Goal: Communication & Community: Participate in discussion

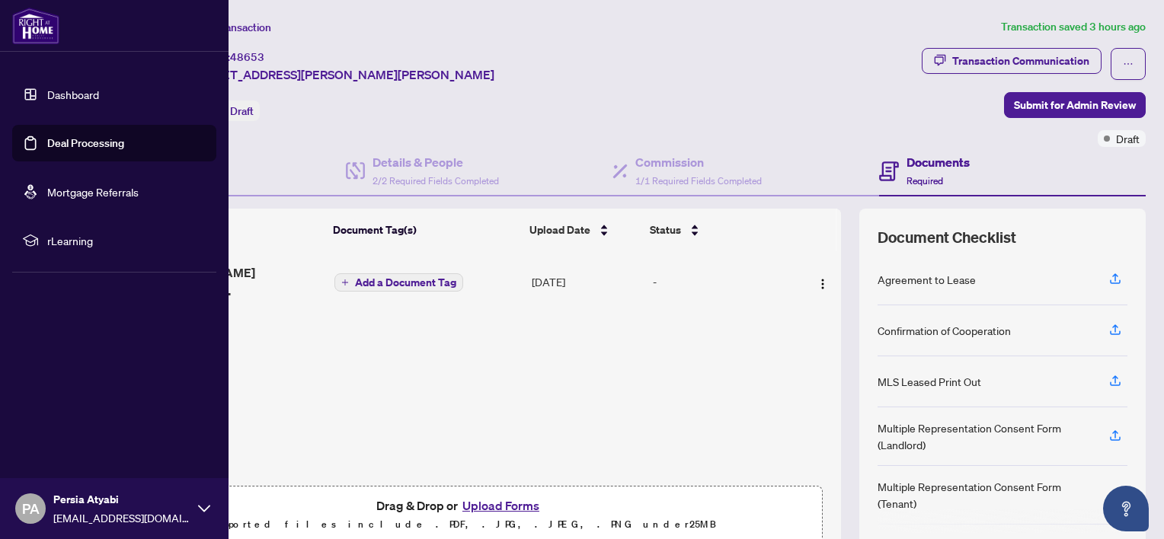
click at [78, 91] on link "Dashboard" at bounding box center [73, 95] width 52 height 14
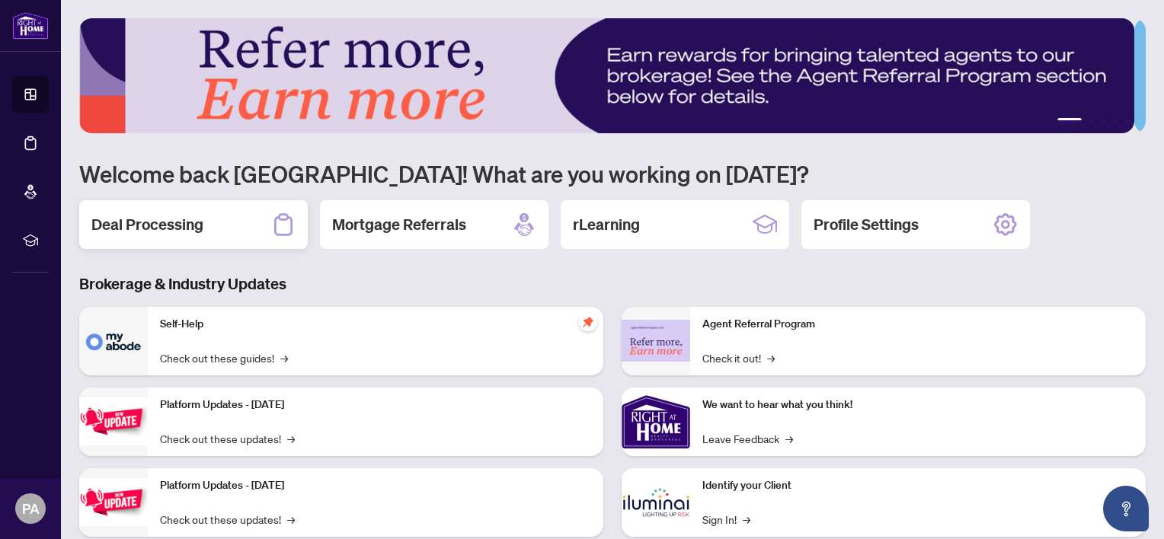
click at [177, 225] on h2 "Deal Processing" at bounding box center [147, 224] width 112 height 21
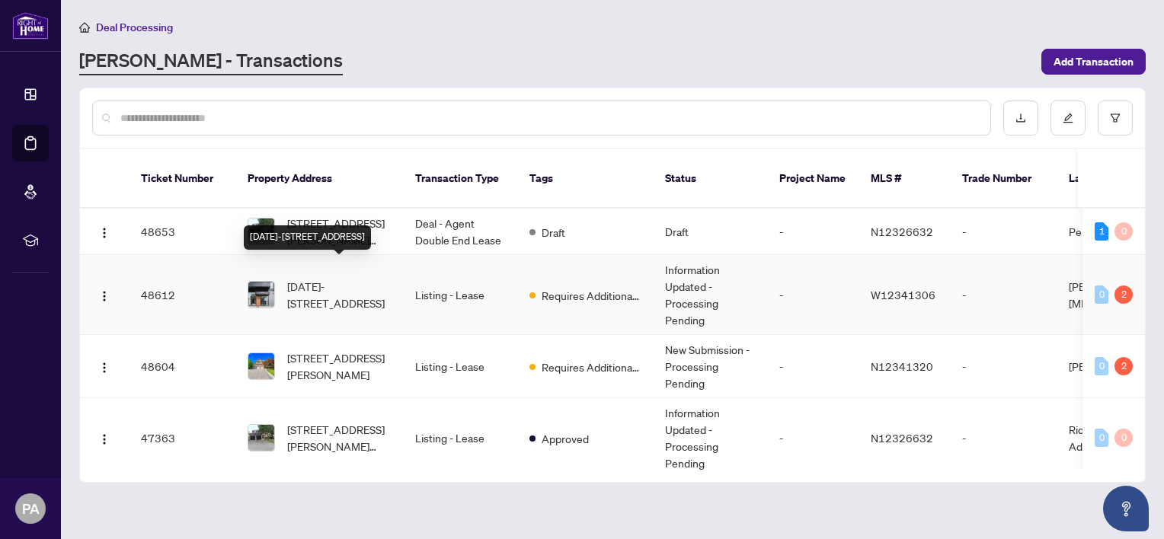
click at [322, 278] on span "[DATE]-[STREET_ADDRESS]" at bounding box center [339, 295] width 104 height 34
click at [341, 350] on span "[STREET_ADDRESS][PERSON_NAME]" at bounding box center [339, 367] width 104 height 34
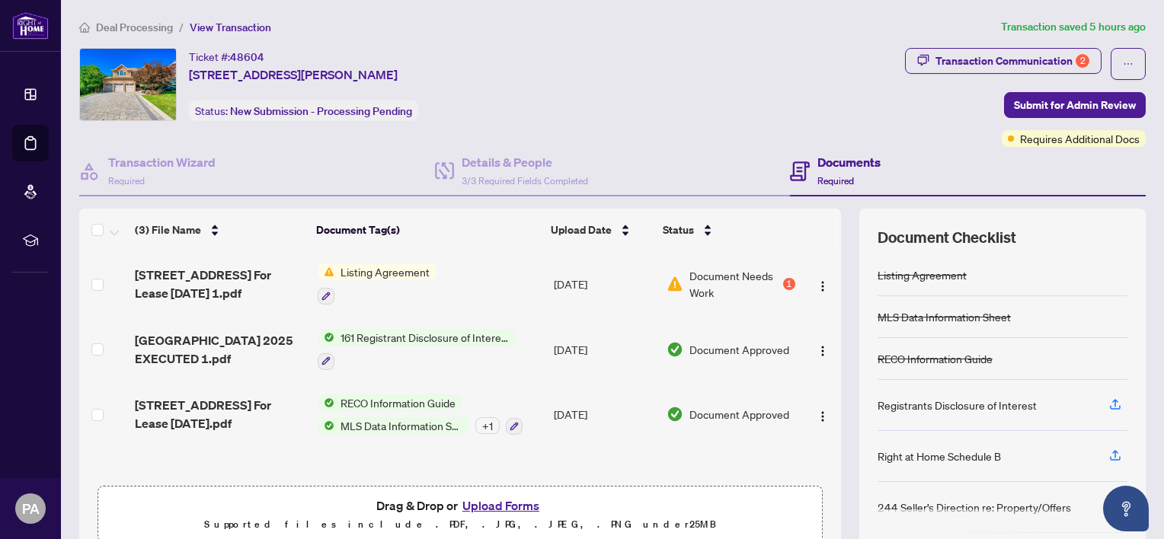
click at [759, 284] on span "Document Needs Work" at bounding box center [735, 284] width 91 height 34
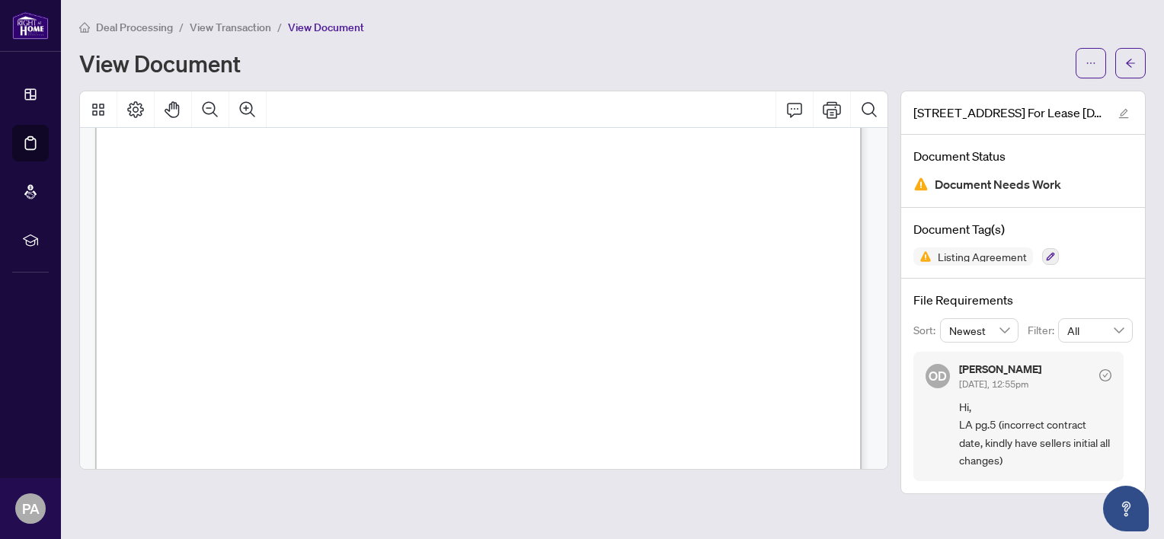
scroll to position [30706, 0]
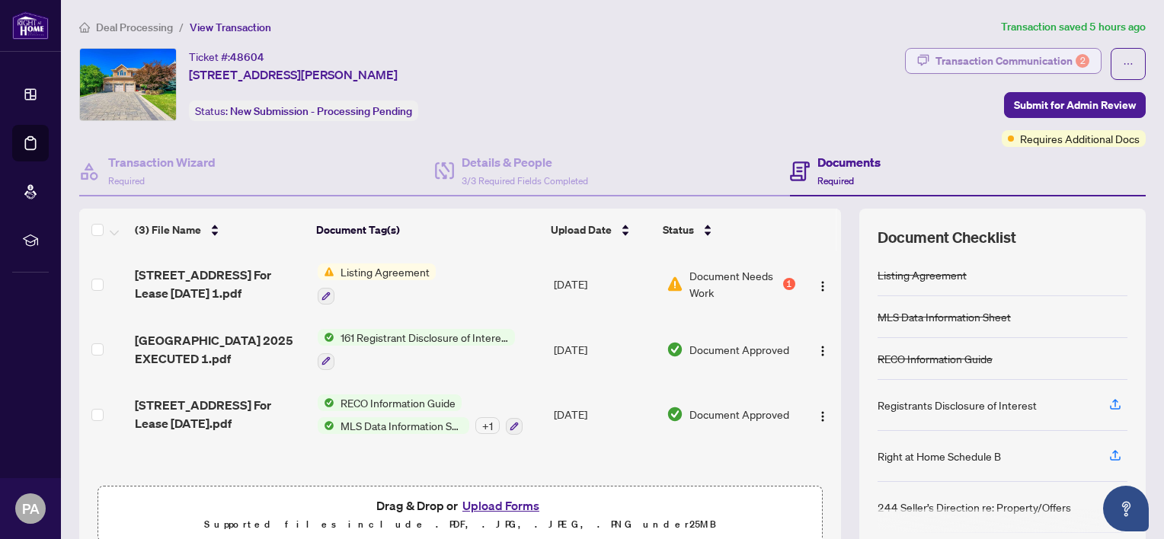
click at [1014, 68] on div "Transaction Communication 2" at bounding box center [1013, 61] width 154 height 24
type textarea "**********"
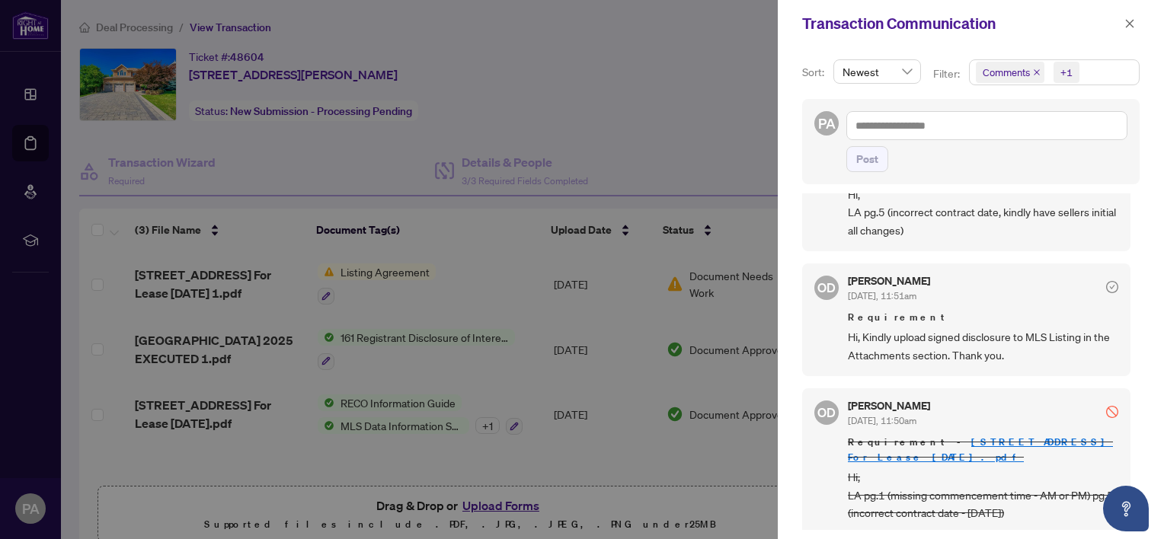
scroll to position [96, 0]
click at [635, 134] on div at bounding box center [582, 269] width 1164 height 539
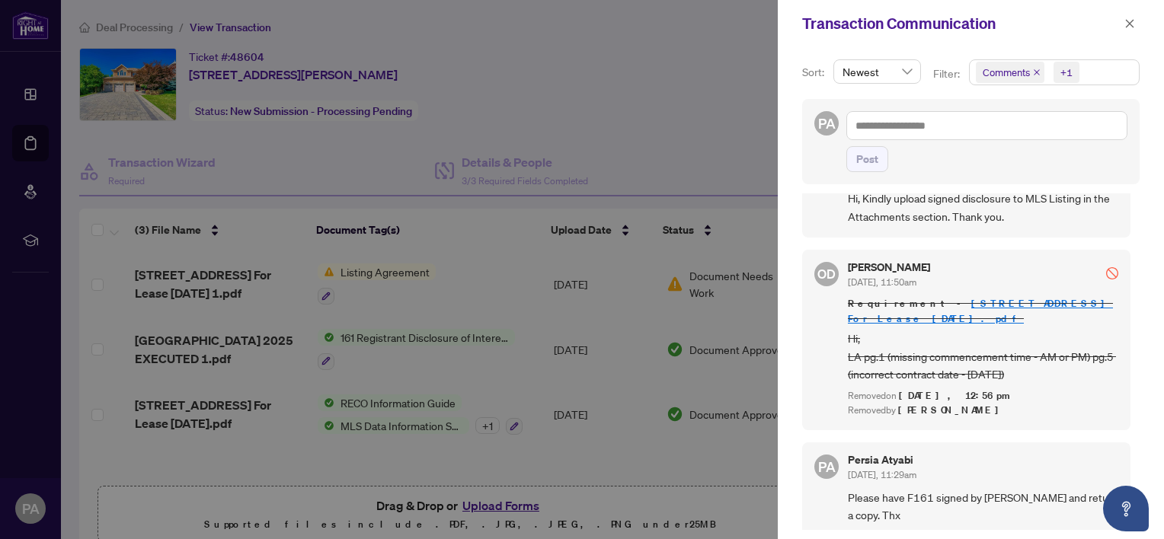
scroll to position [238, 0]
click at [672, 126] on div at bounding box center [582, 269] width 1164 height 539
click at [1135, 27] on icon "close" at bounding box center [1130, 23] width 11 height 11
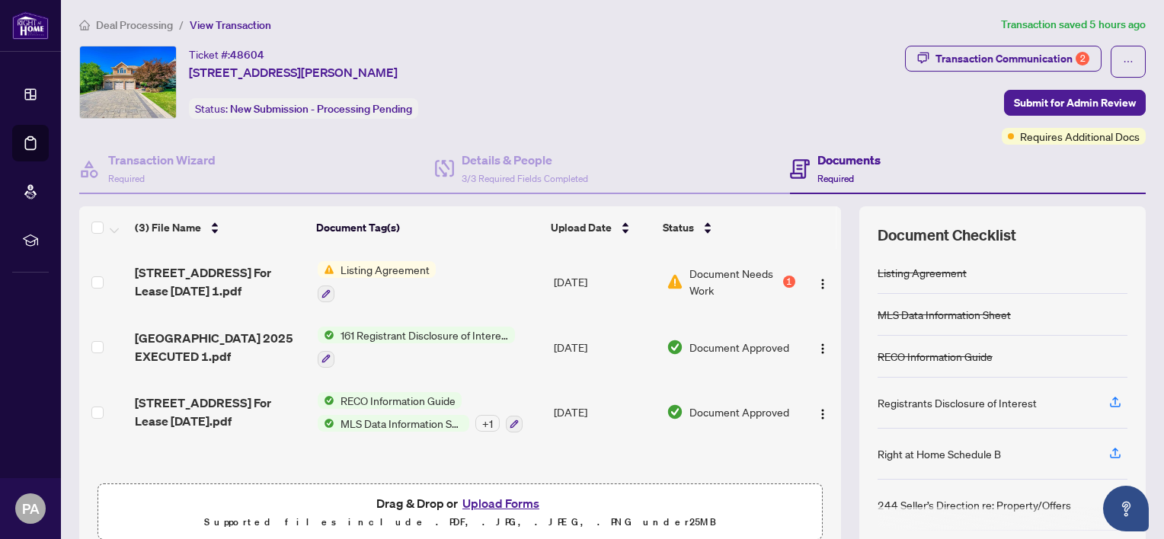
scroll to position [0, 0]
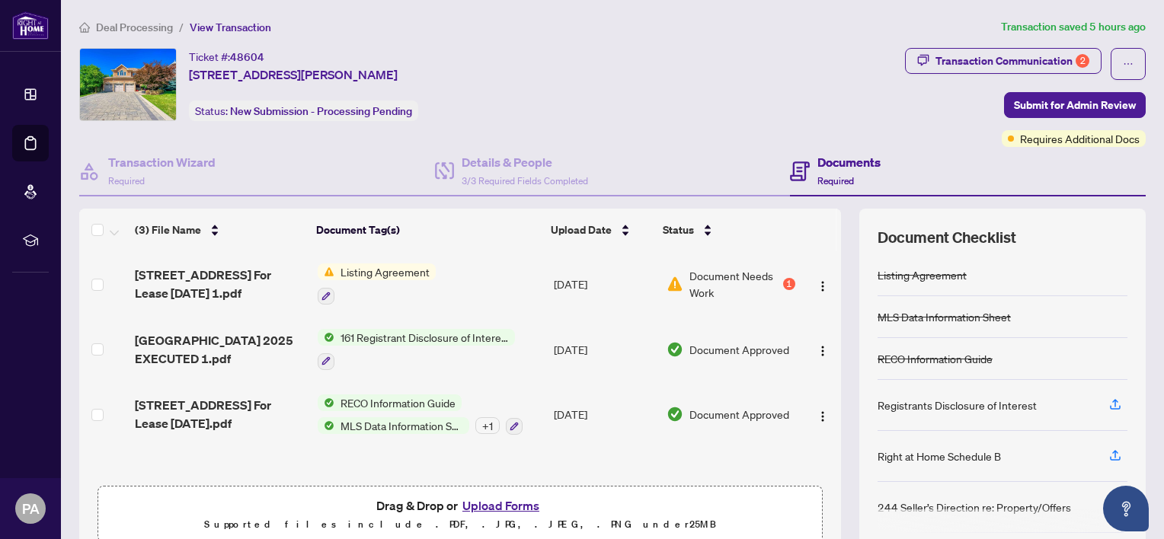
click at [834, 159] on h4 "Documents" at bounding box center [849, 162] width 63 height 18
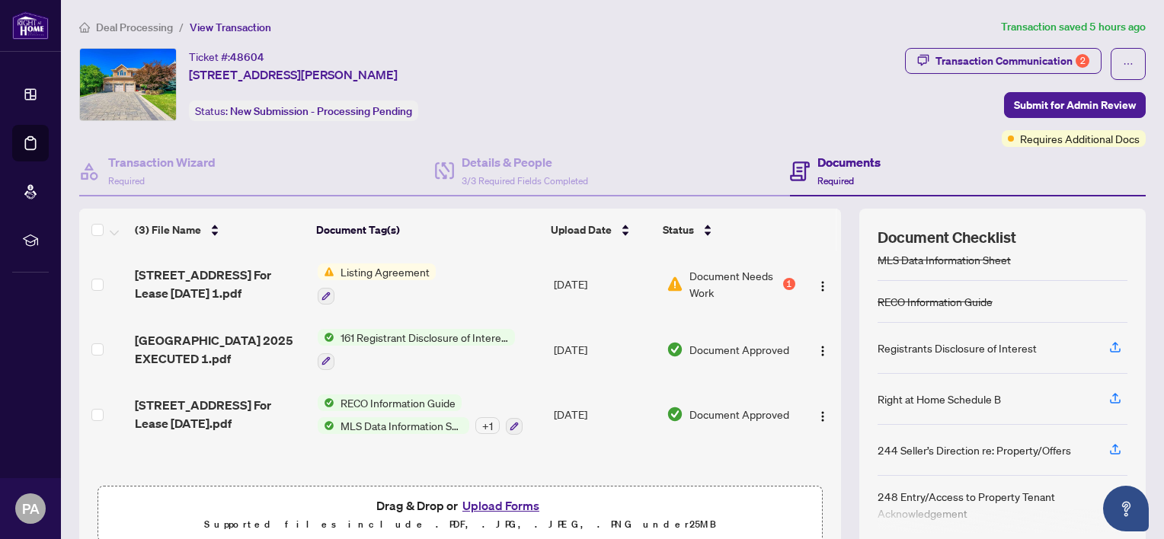
scroll to position [62, 0]
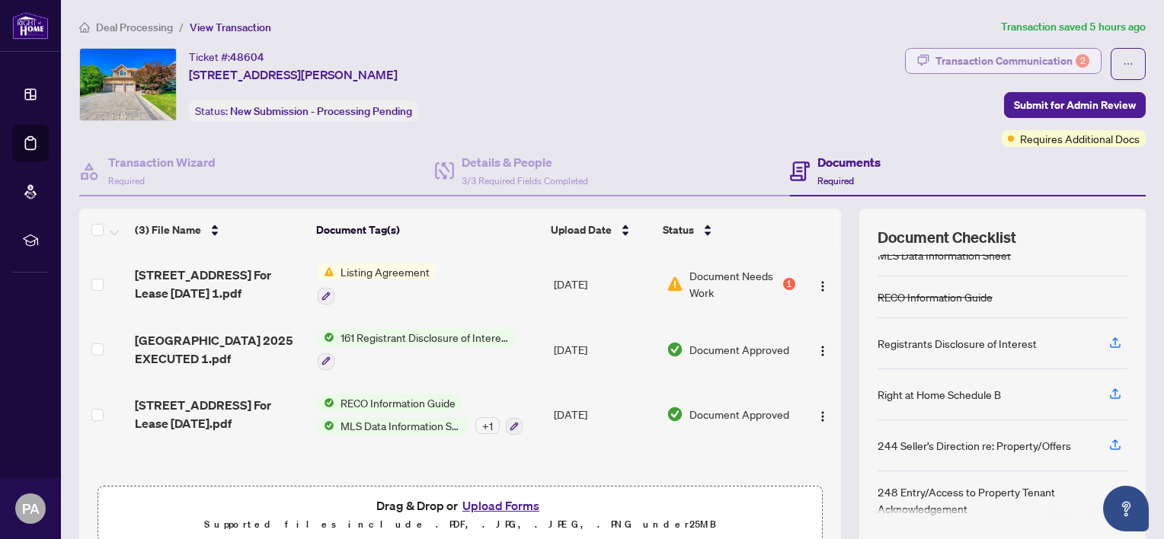
click at [1030, 63] on div "Transaction Communication 2" at bounding box center [1013, 61] width 154 height 24
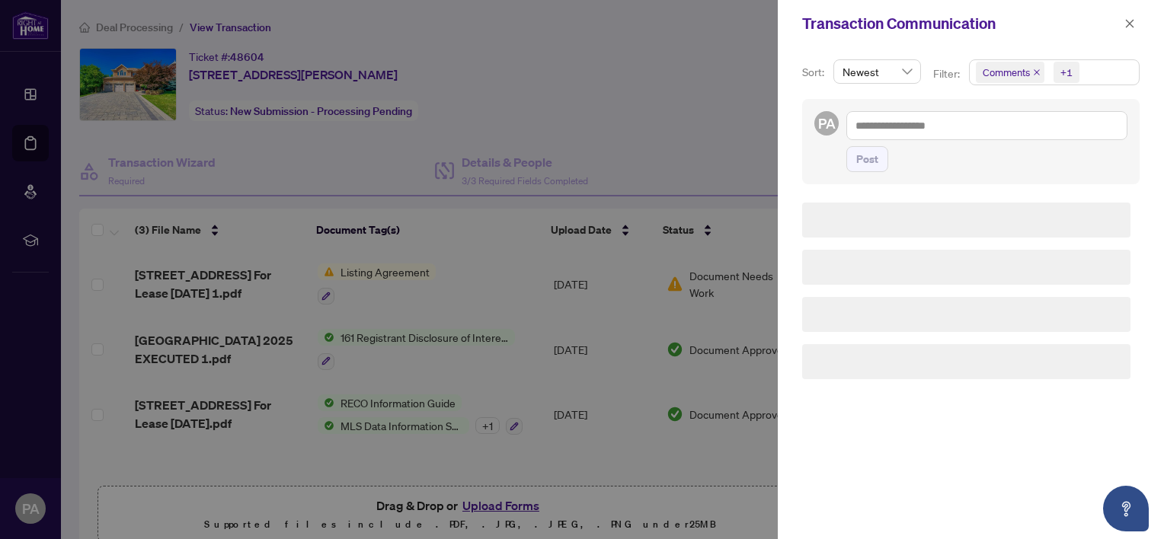
scroll to position [0, 0]
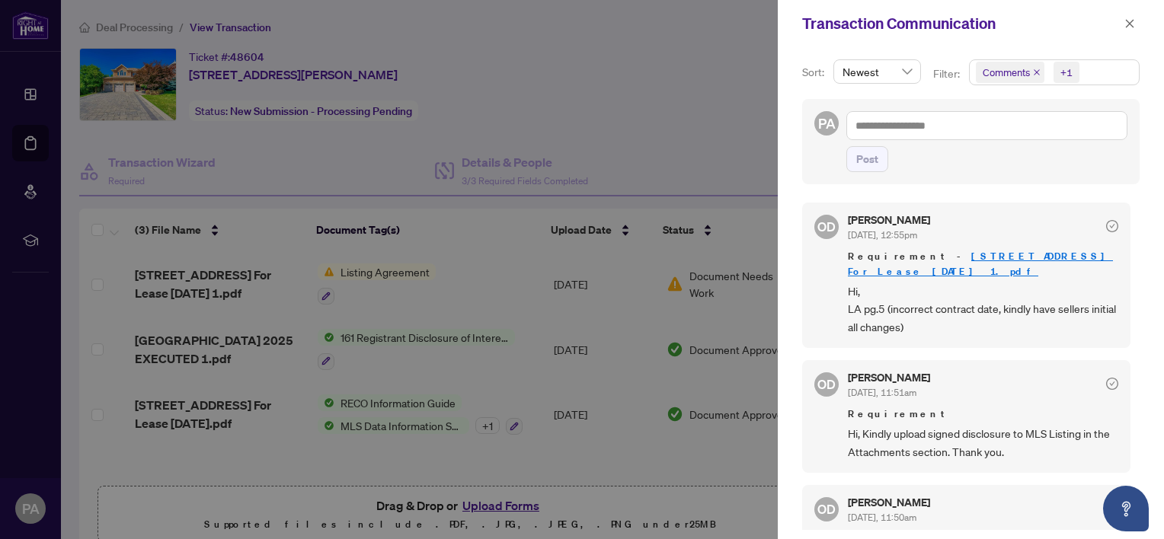
click at [645, 121] on div at bounding box center [582, 269] width 1164 height 539
click at [1130, 24] on icon "close" at bounding box center [1130, 23] width 8 height 8
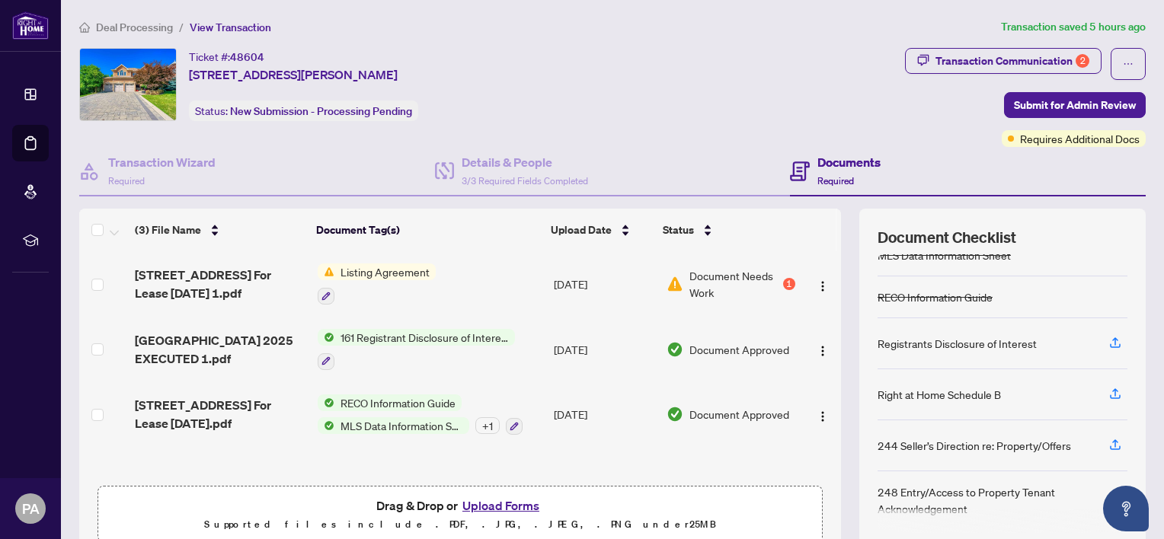
click at [214, 351] on span "[GEOGRAPHIC_DATA] 2025 EXECUTED 1.pdf" at bounding box center [220, 349] width 170 height 37
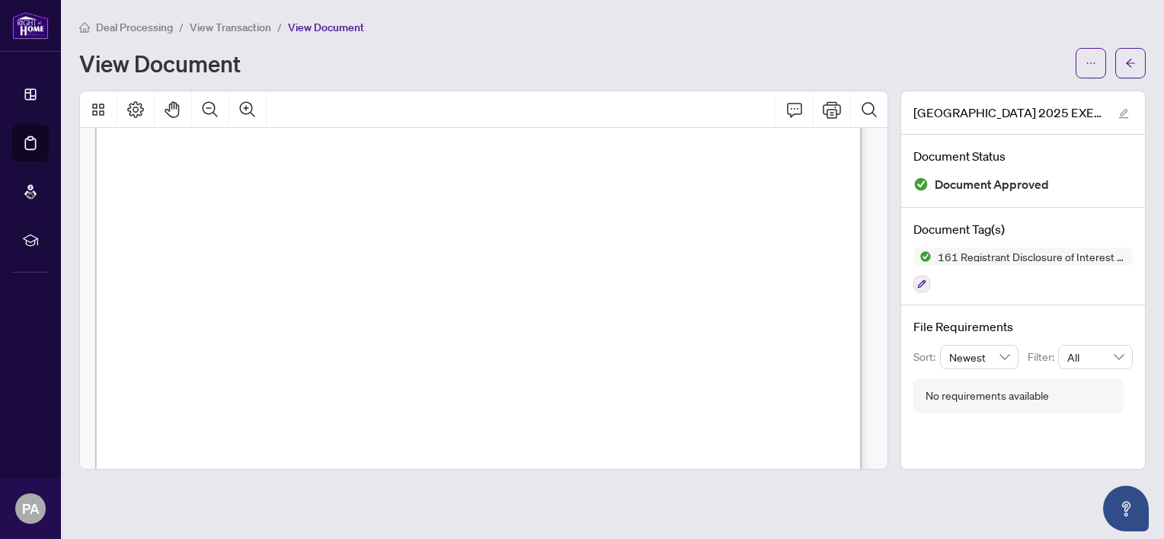
scroll to position [561, 0]
click at [840, 114] on icon "Print" at bounding box center [832, 110] width 18 height 18
click at [34, 96] on icon at bounding box center [30, 94] width 11 height 11
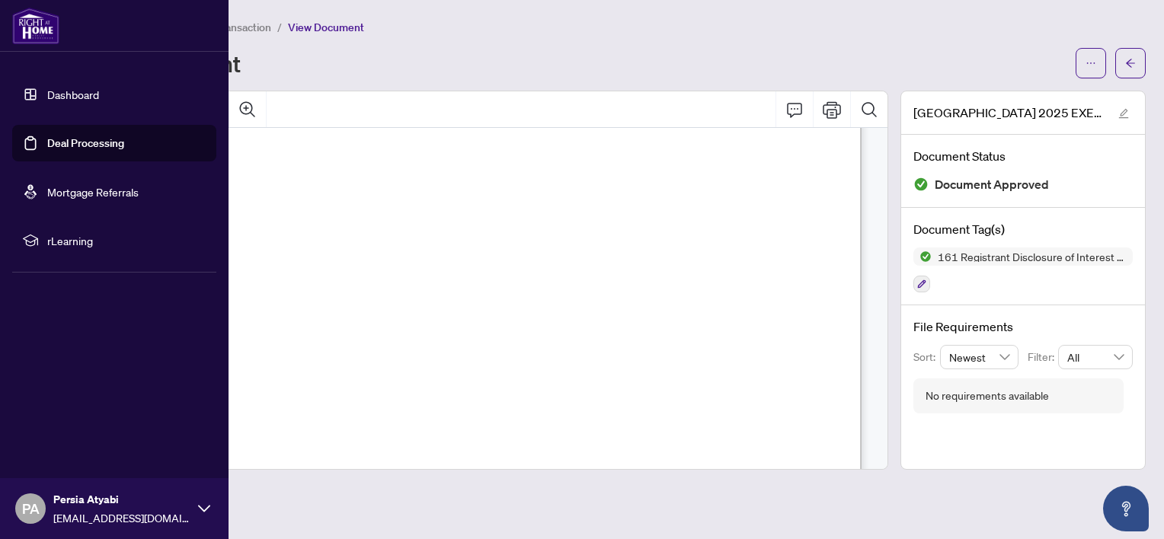
click at [73, 101] on link "Dashboard" at bounding box center [73, 95] width 52 height 14
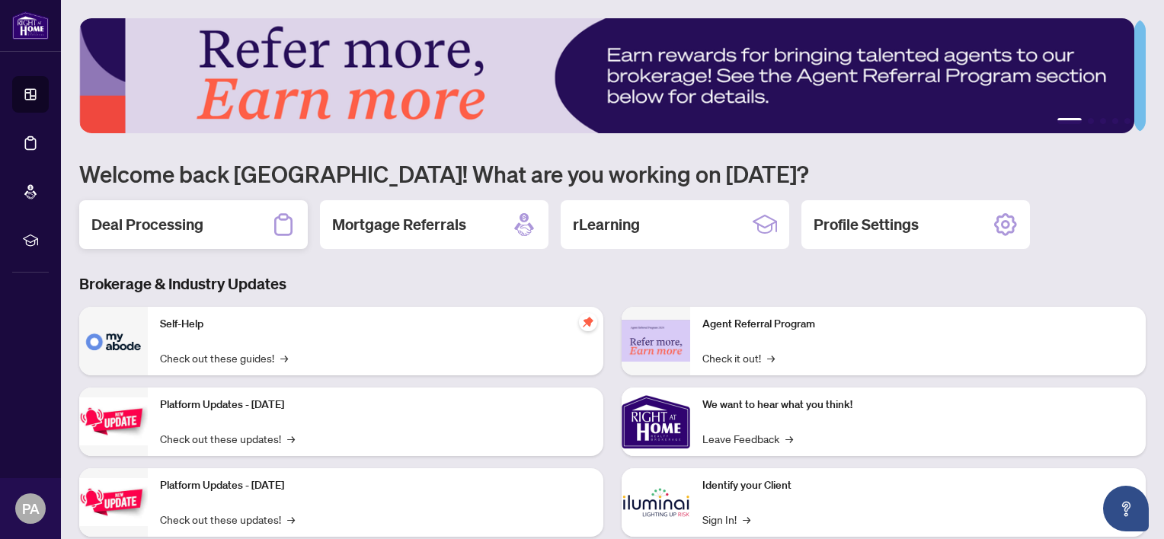
click at [149, 220] on h2 "Deal Processing" at bounding box center [147, 224] width 112 height 21
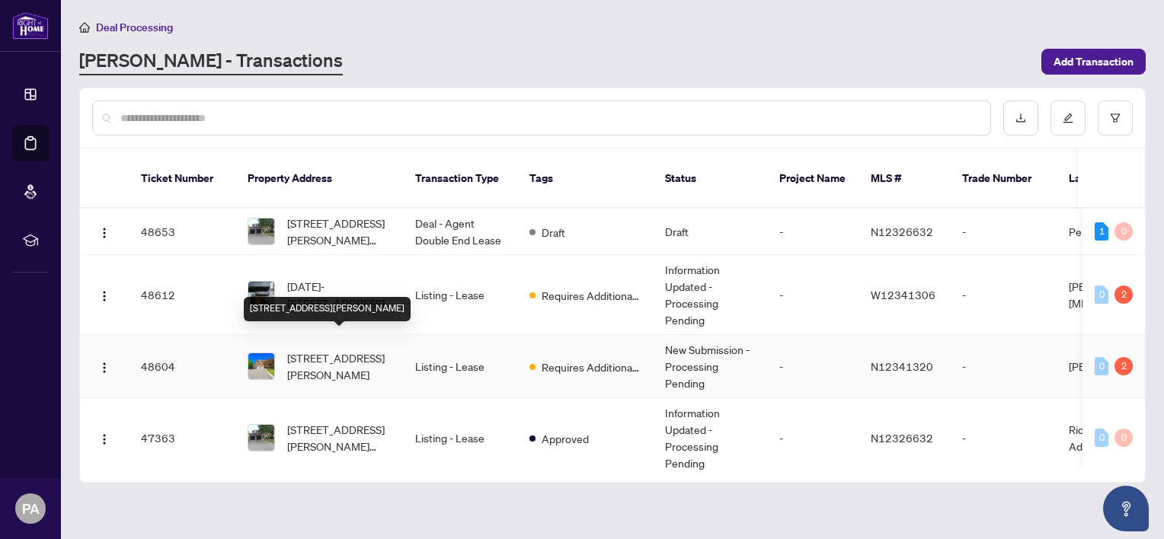
click at [287, 350] on span "[STREET_ADDRESS][PERSON_NAME]" at bounding box center [339, 367] width 104 height 34
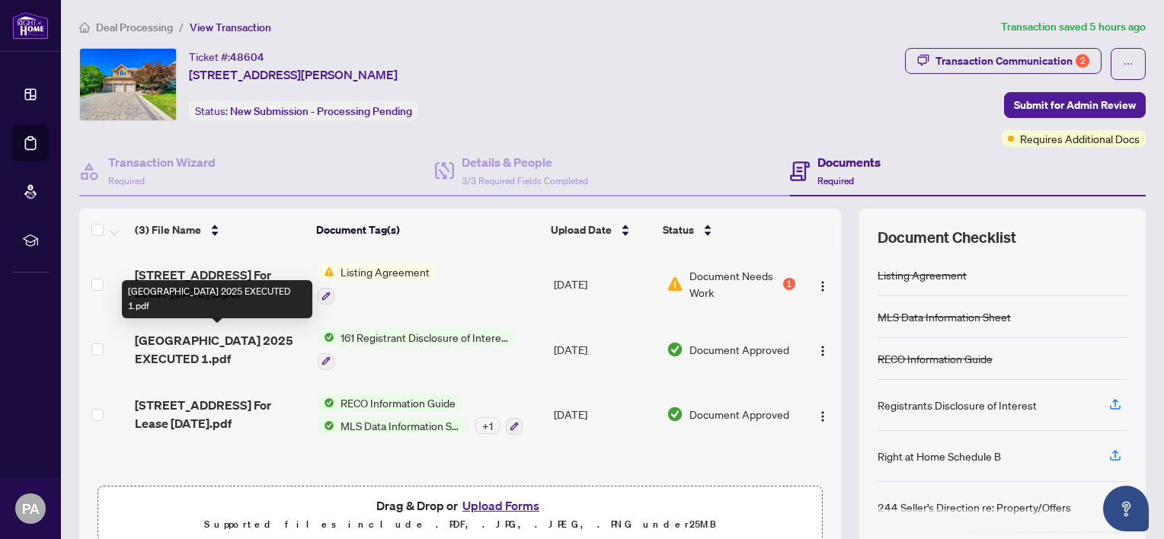
click at [286, 342] on span "[GEOGRAPHIC_DATA] 2025 EXECUTED 1.pdf" at bounding box center [220, 349] width 170 height 37
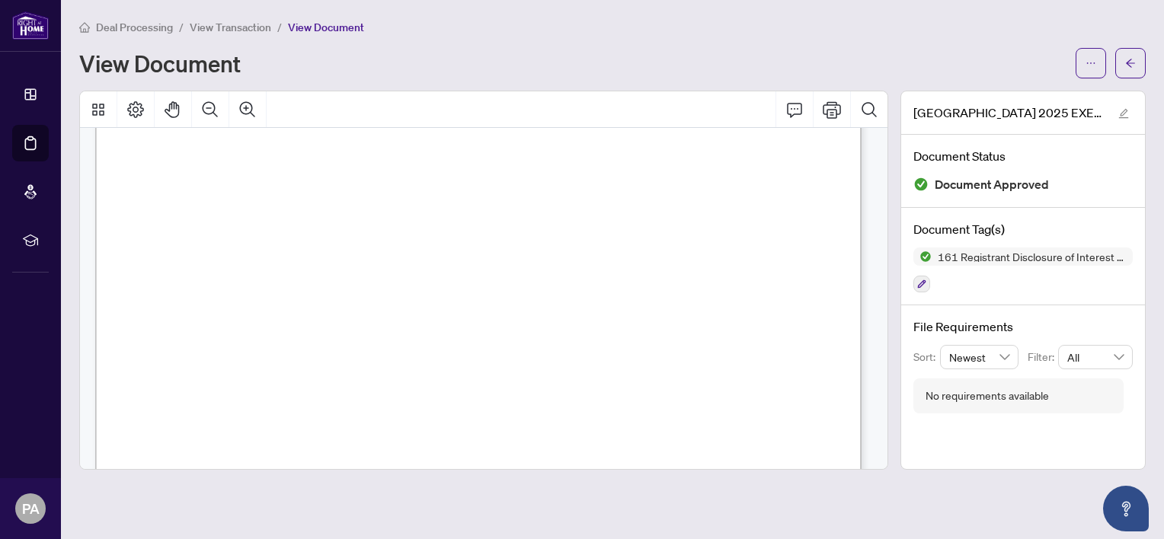
scroll to position [299, 0]
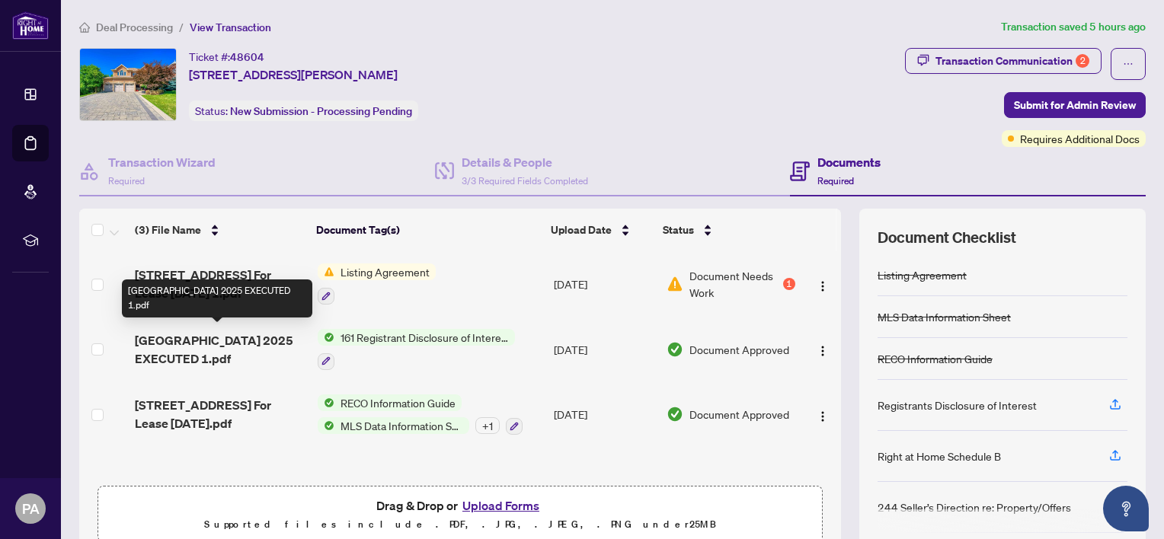
click at [286, 342] on span "[GEOGRAPHIC_DATA] 2025 EXECUTED 1.pdf" at bounding box center [220, 349] width 170 height 37
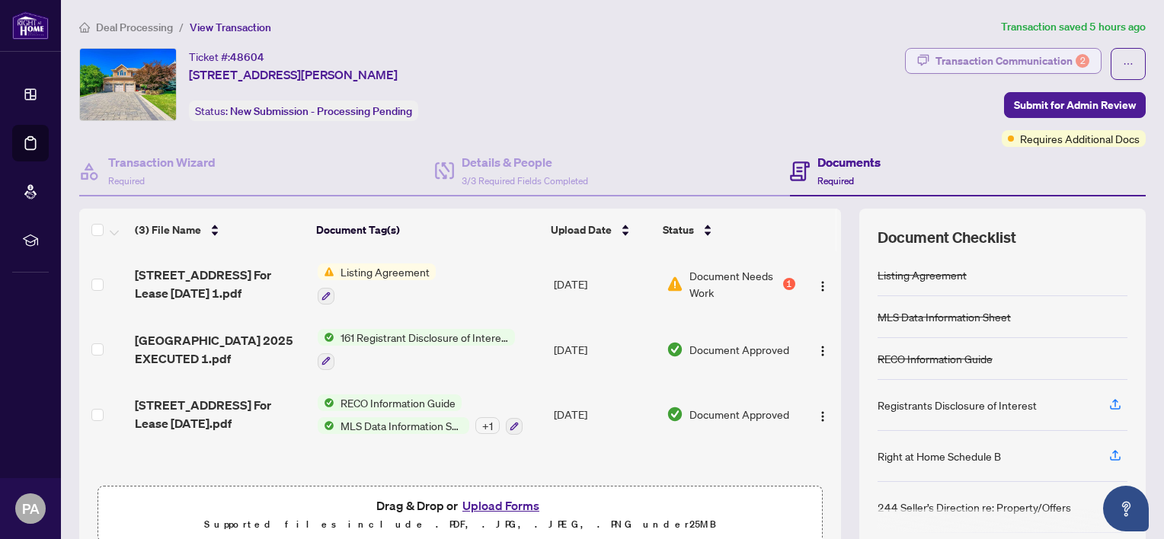
click at [975, 61] on div "Transaction Communication 2" at bounding box center [1013, 61] width 154 height 24
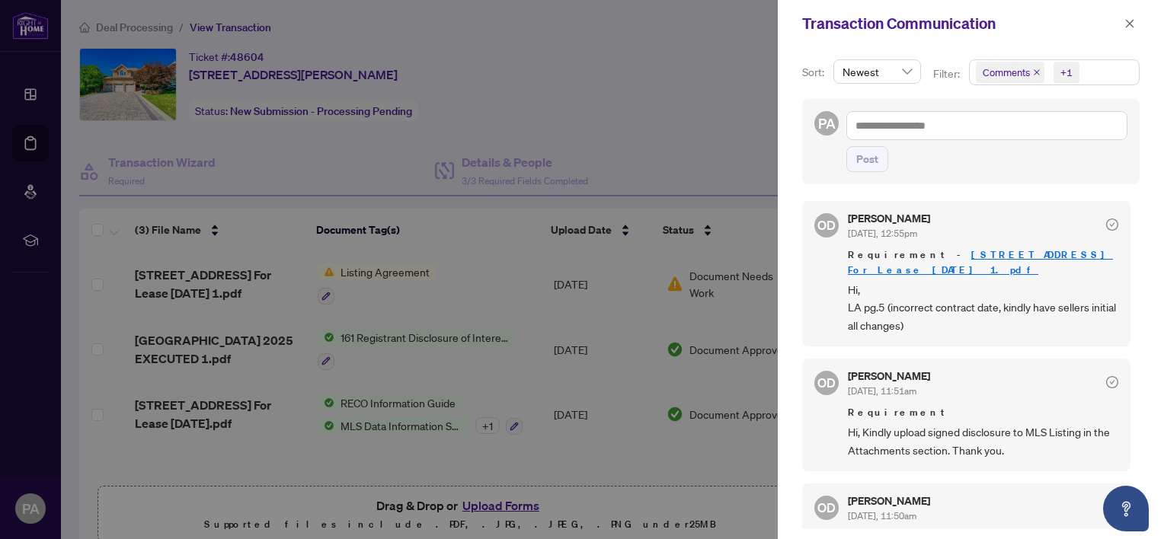
click at [258, 469] on div at bounding box center [582, 269] width 1164 height 539
click at [1133, 21] on icon "close" at bounding box center [1130, 23] width 8 height 8
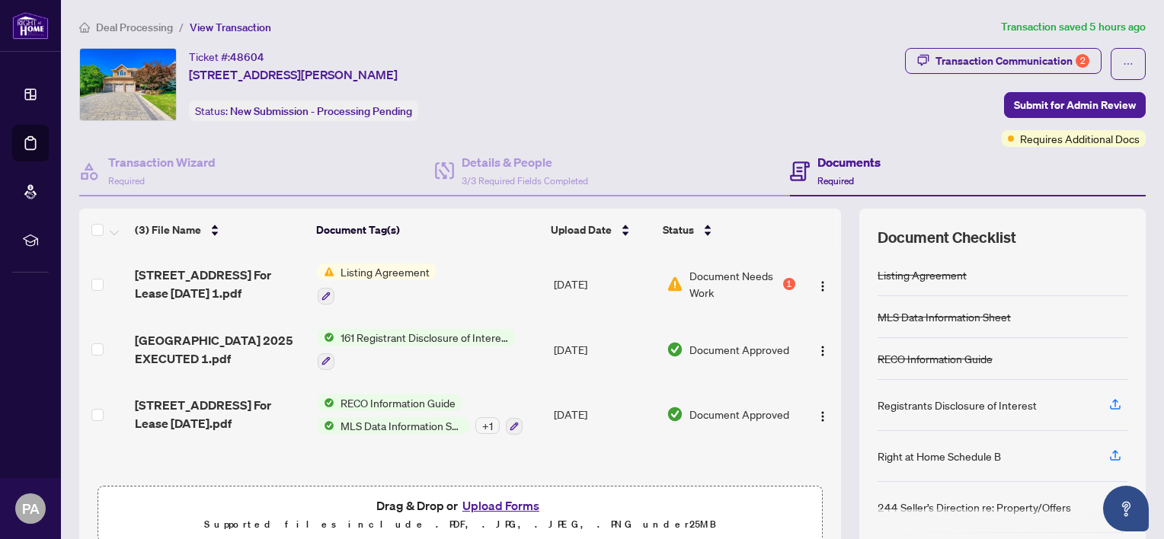
click at [482, 509] on button "Upload Forms" at bounding box center [501, 506] width 86 height 20
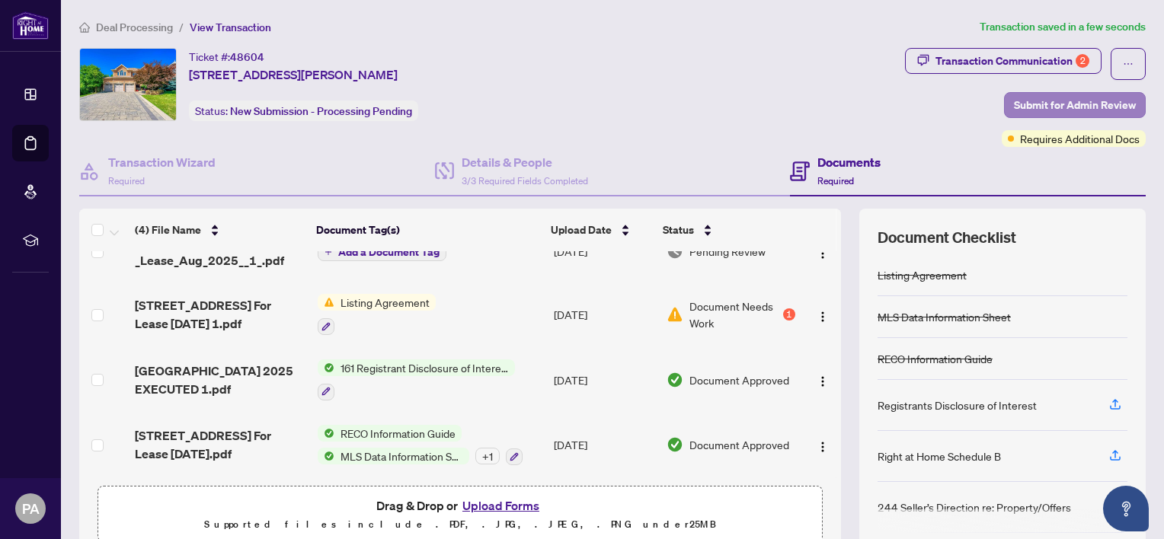
click at [1055, 107] on span "Submit for Admin Review" at bounding box center [1075, 105] width 122 height 24
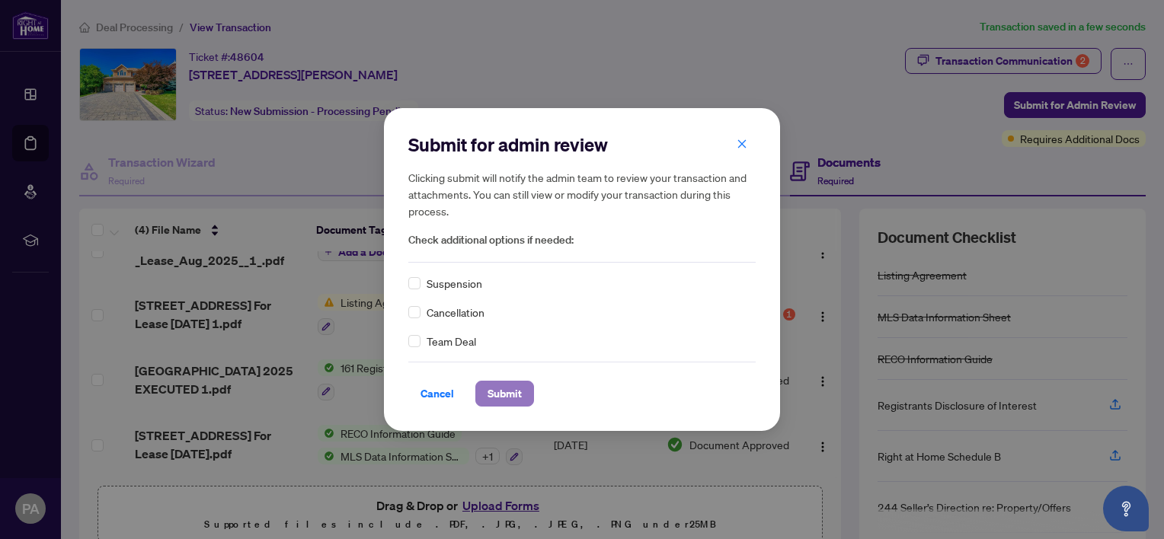
click at [497, 390] on span "Submit" at bounding box center [505, 394] width 34 height 24
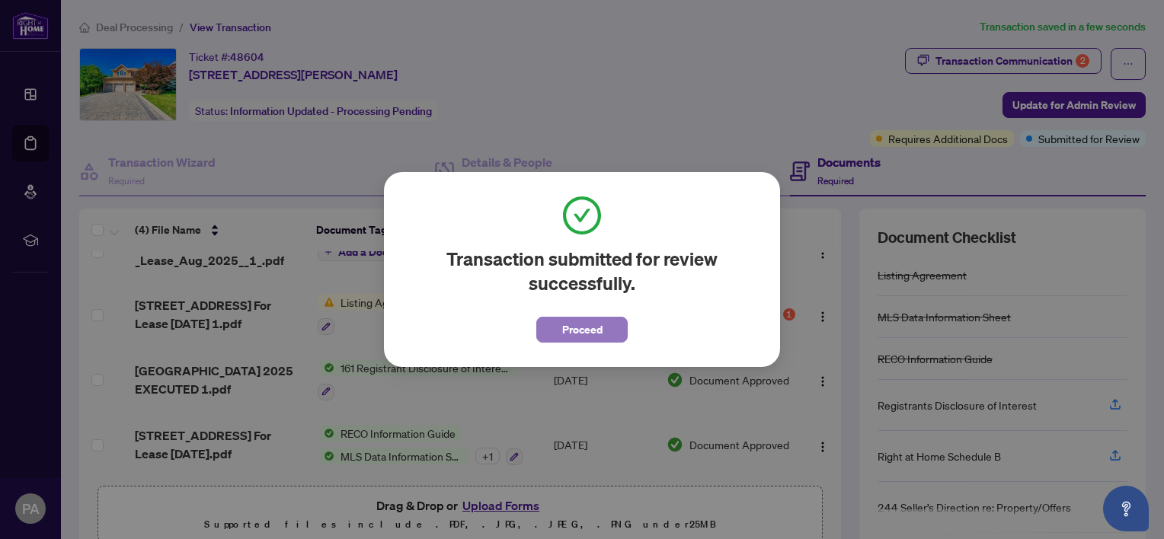
click at [576, 330] on span "Proceed" at bounding box center [582, 330] width 40 height 24
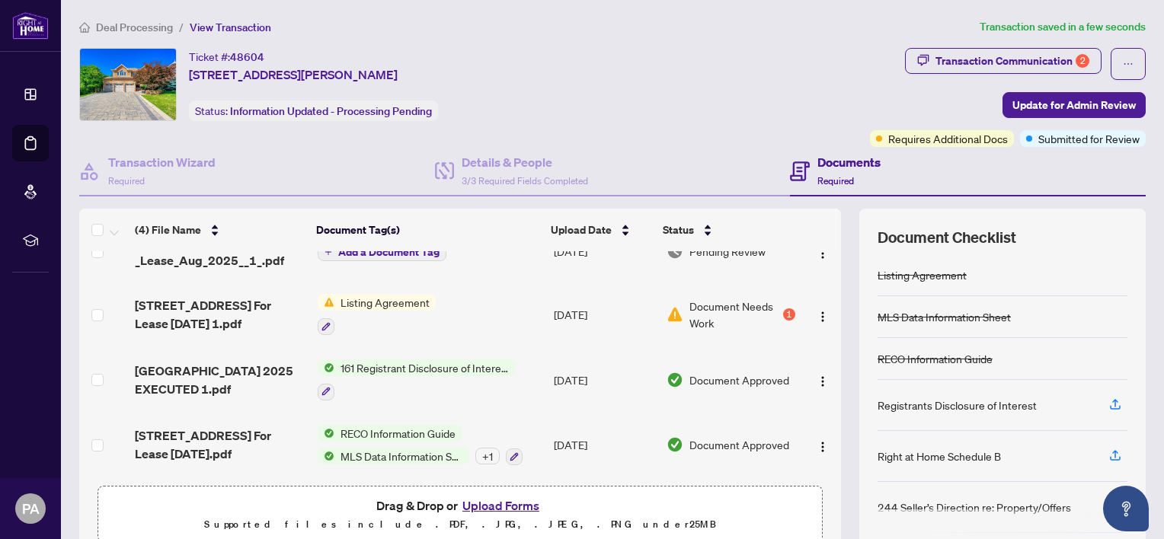
click at [35, 101] on icon at bounding box center [30, 94] width 15 height 15
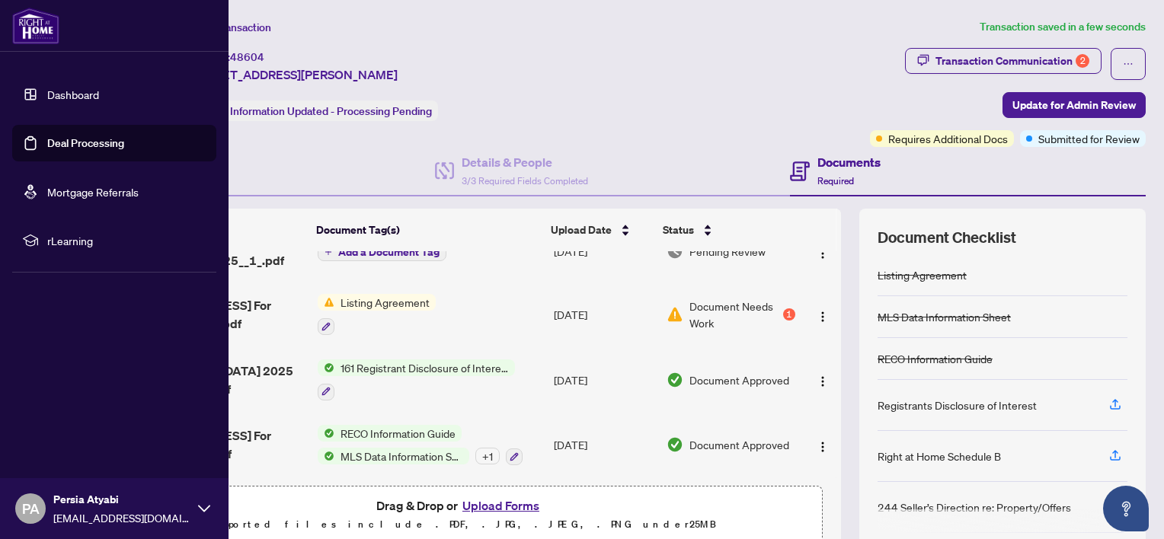
click at [70, 101] on link "Dashboard" at bounding box center [73, 95] width 52 height 14
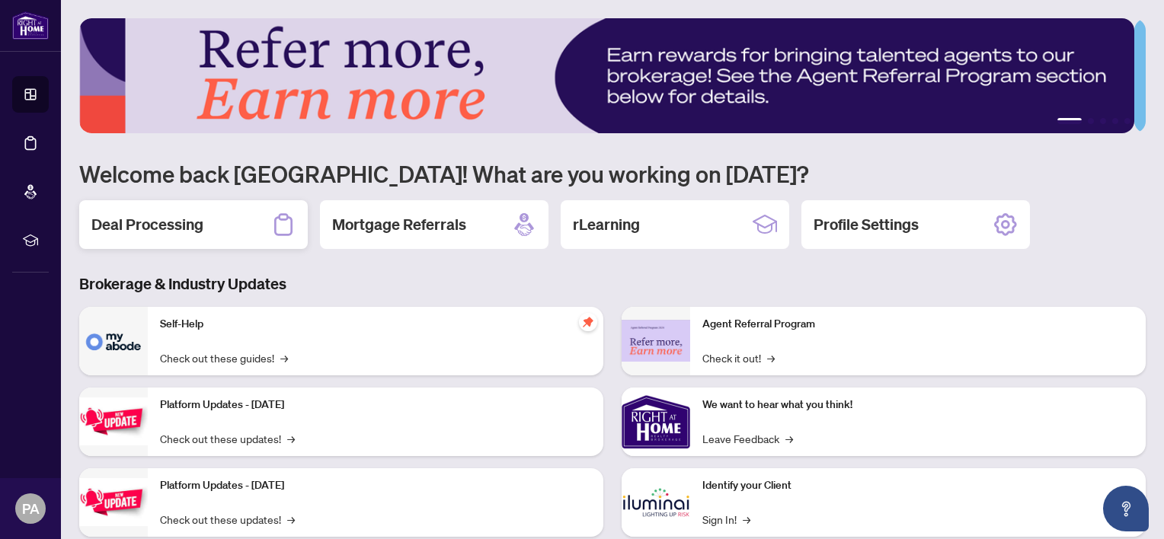
click at [159, 217] on h2 "Deal Processing" at bounding box center [147, 224] width 112 height 21
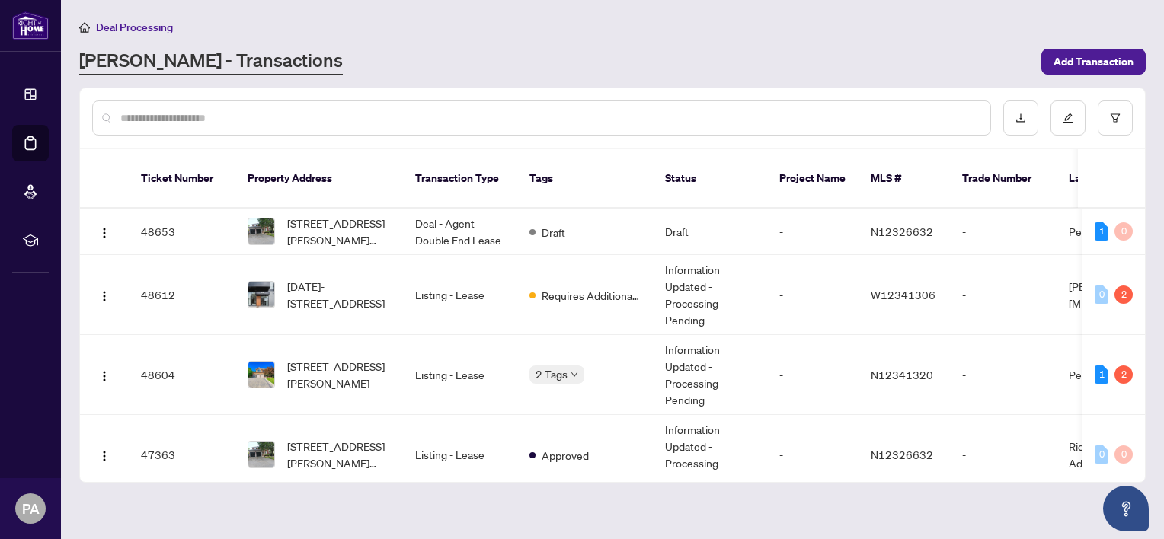
click at [338, 278] on span "[DATE]-[STREET_ADDRESS]" at bounding box center [339, 295] width 104 height 34
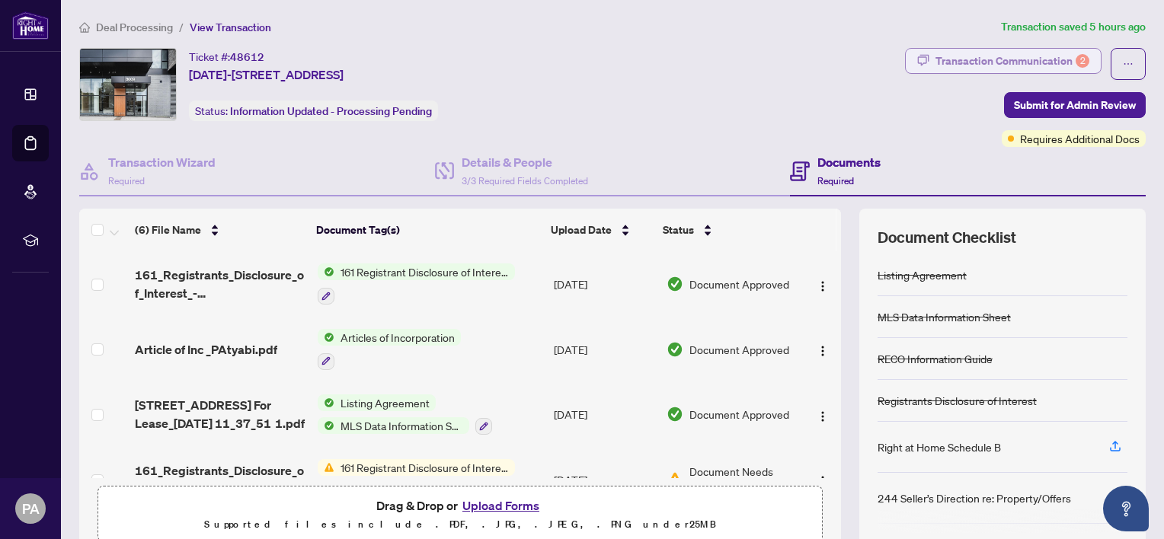
click at [954, 64] on div "Transaction Communication 2" at bounding box center [1013, 61] width 154 height 24
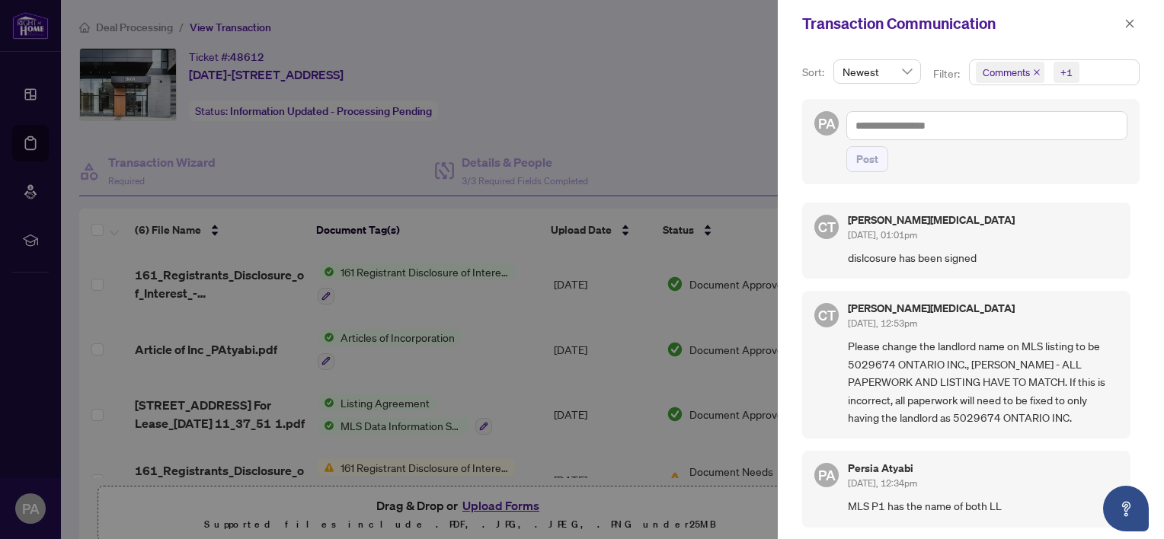
click at [443, 136] on div at bounding box center [582, 269] width 1164 height 539
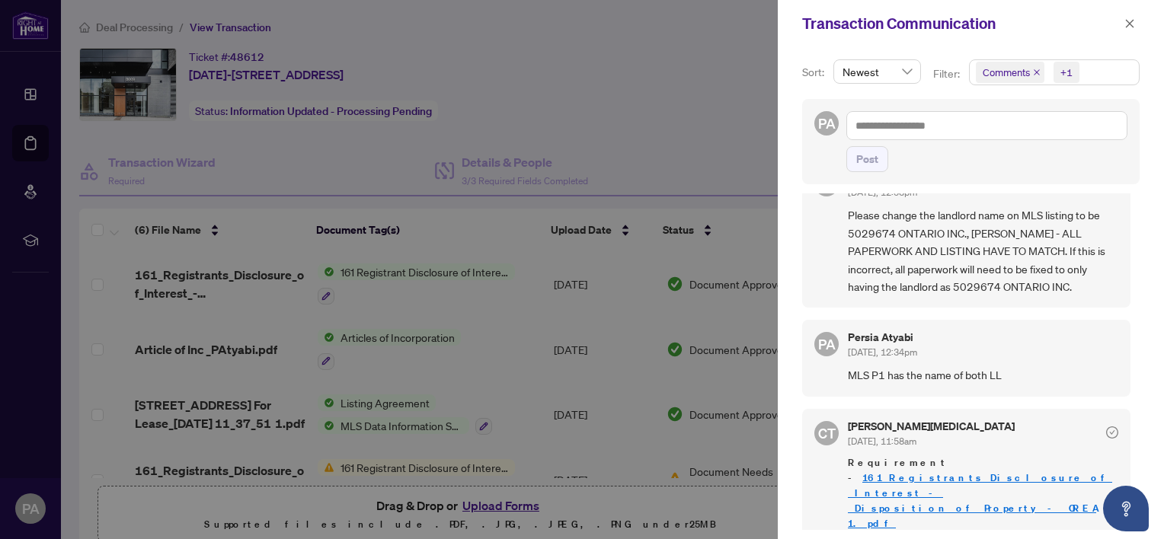
scroll to position [135, 0]
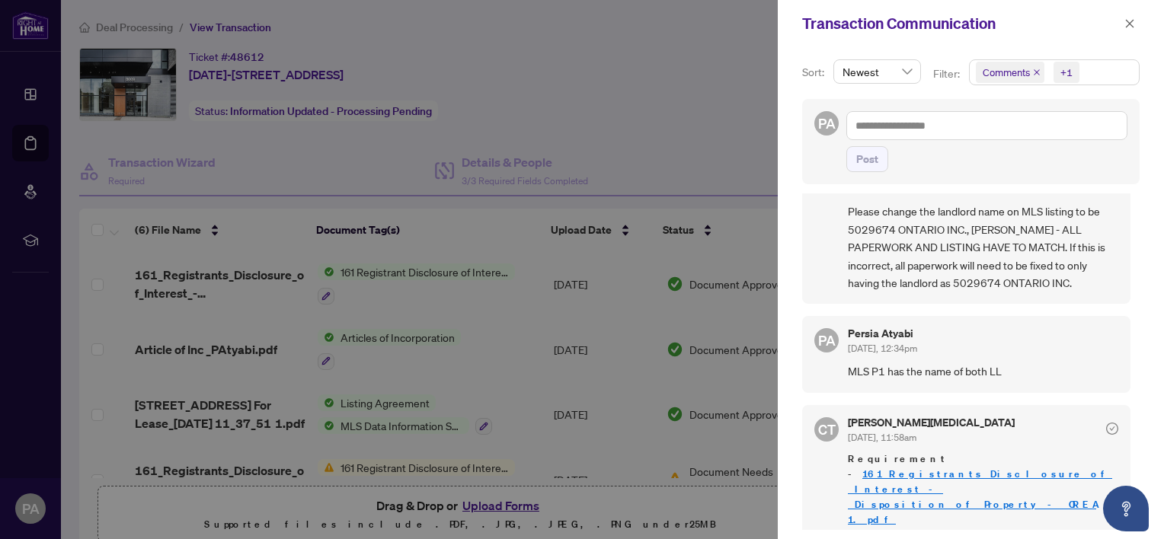
click at [646, 137] on div at bounding box center [582, 269] width 1164 height 539
click at [1130, 24] on icon "close" at bounding box center [1130, 23] width 8 height 8
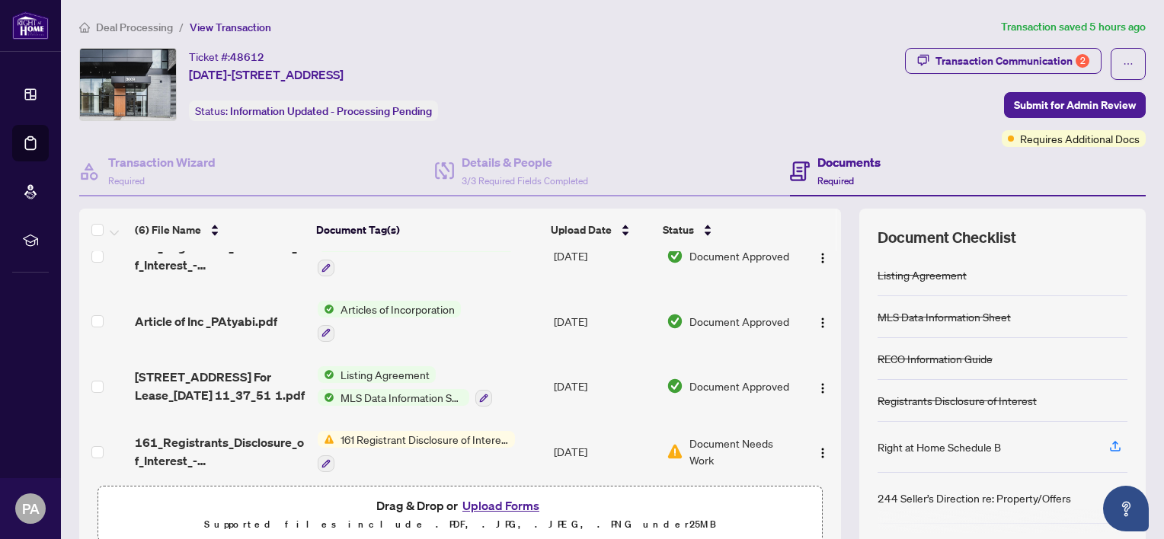
scroll to position [0, 0]
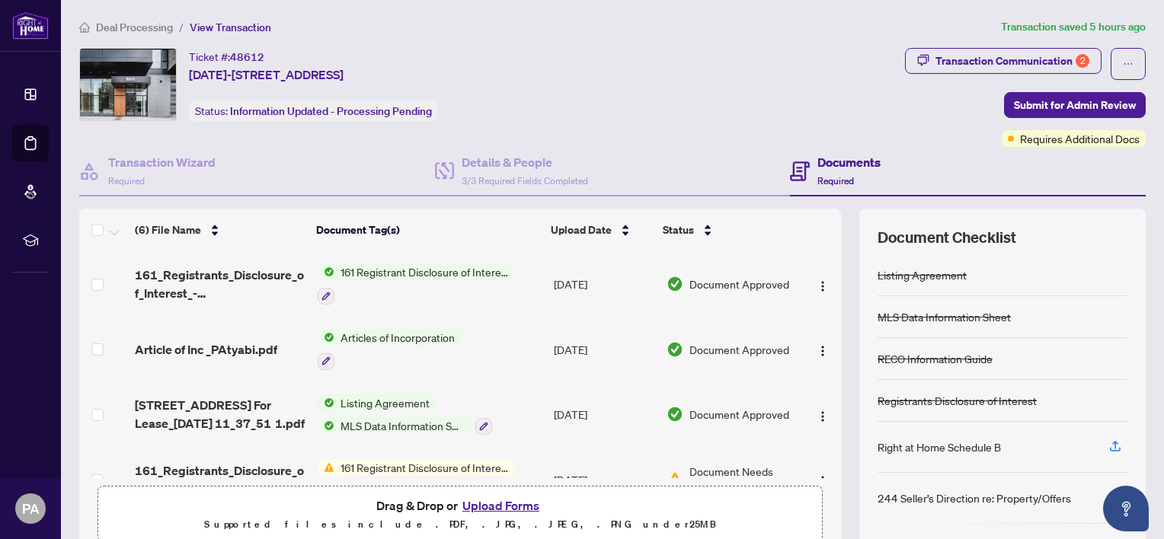
click at [408, 264] on span "161 Registrant Disclosure of Interest - Disposition ofProperty" at bounding box center [425, 272] width 181 height 17
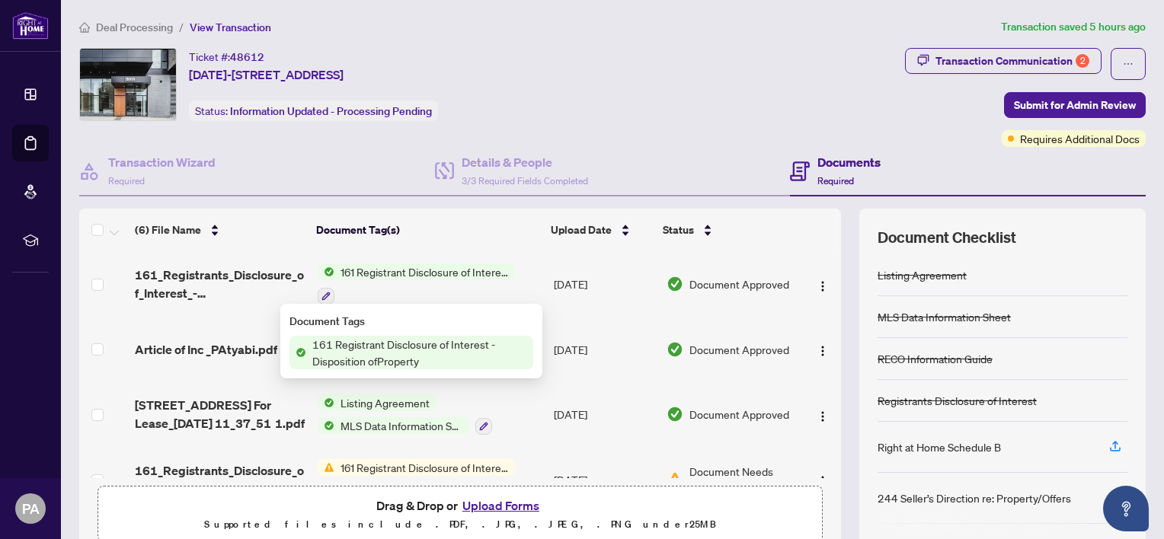
click at [203, 272] on span "161_Registrants_Disclosure_of_Interest_-_Disposition_of_Property_-_OREA 2 EXECU…" at bounding box center [220, 284] width 170 height 37
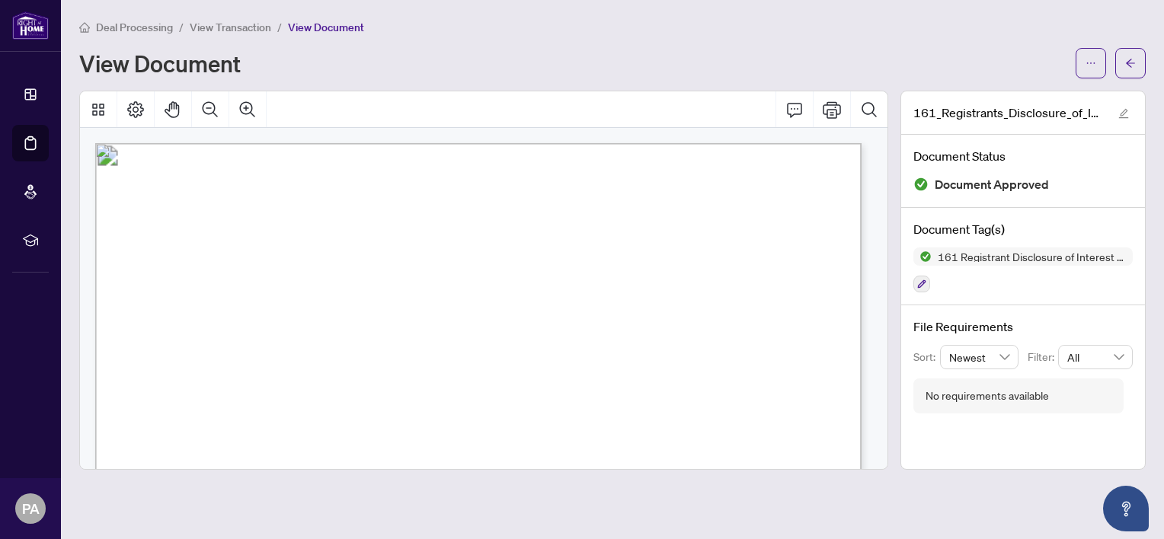
click at [832, 109] on icon "Print" at bounding box center [832, 110] width 18 height 18
click at [1091, 59] on icon "ellipsis" at bounding box center [1091, 63] width 11 height 11
click at [1000, 101] on span "Download" at bounding box center [1036, 96] width 116 height 17
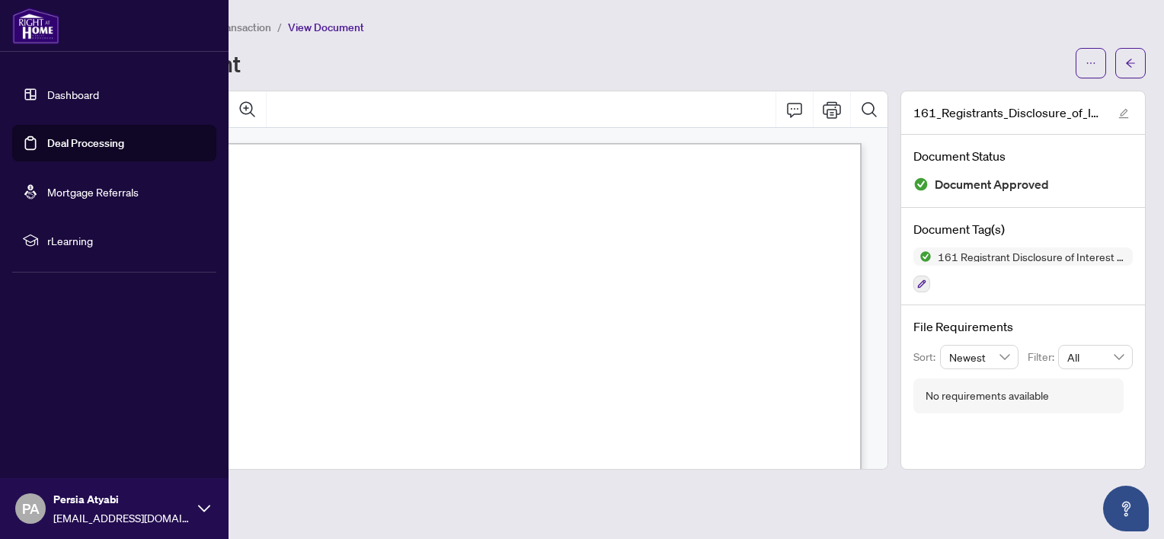
click at [82, 96] on link "Dashboard" at bounding box center [73, 95] width 52 height 14
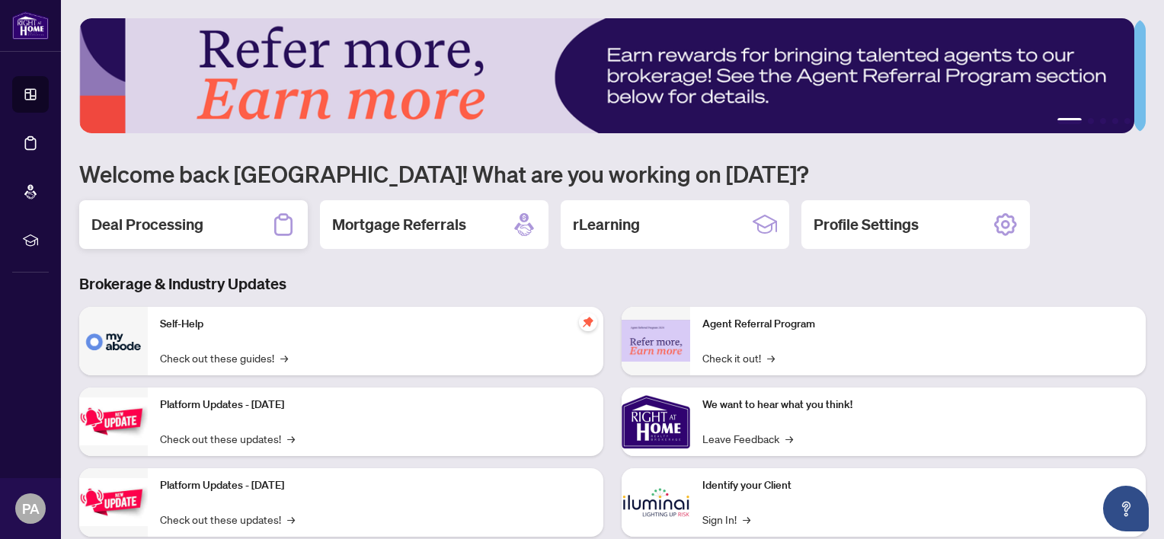
click at [144, 219] on h2 "Deal Processing" at bounding box center [147, 224] width 112 height 21
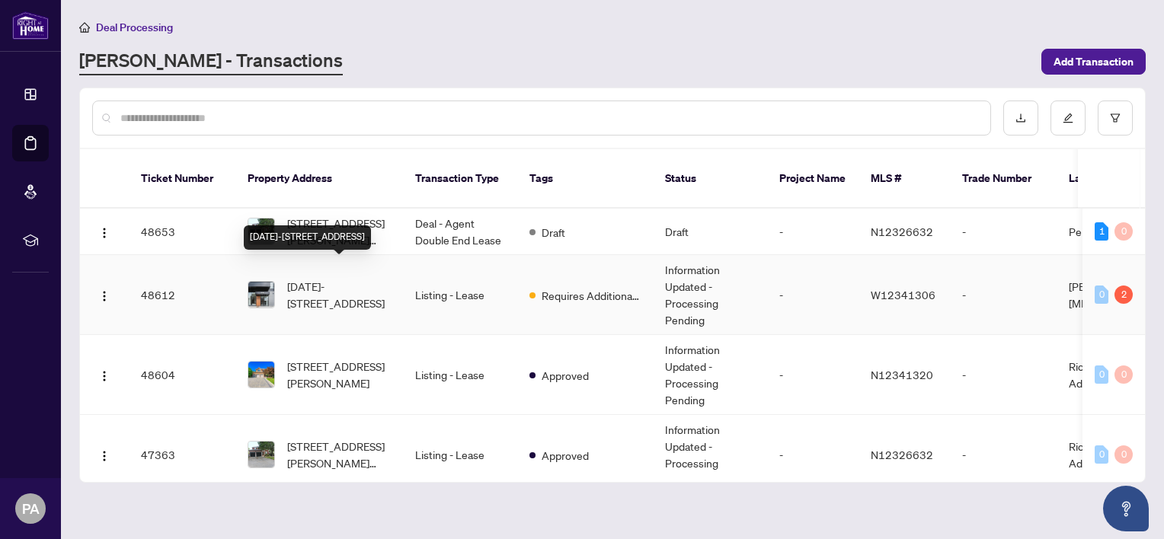
click at [300, 278] on span "[DATE]-[STREET_ADDRESS]" at bounding box center [339, 295] width 104 height 34
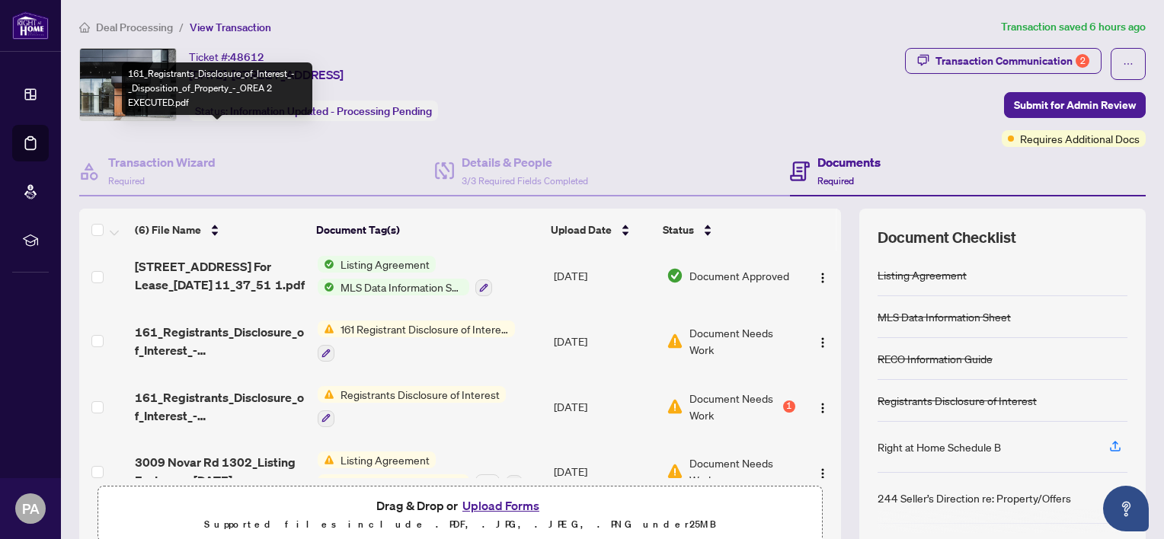
scroll to position [162, 0]
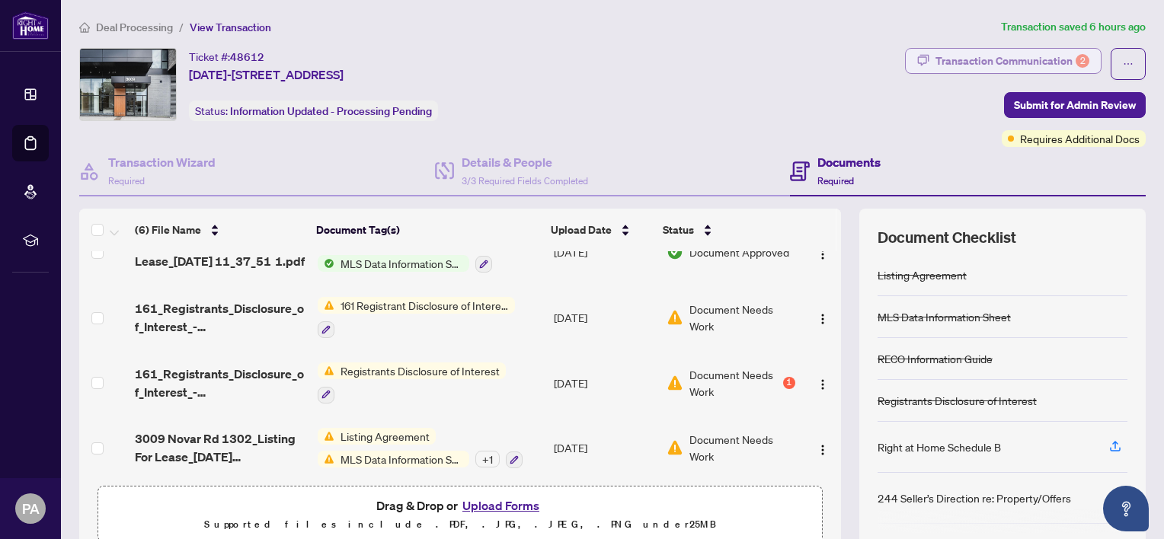
click at [1014, 64] on div "Transaction Communication 2" at bounding box center [1013, 61] width 154 height 24
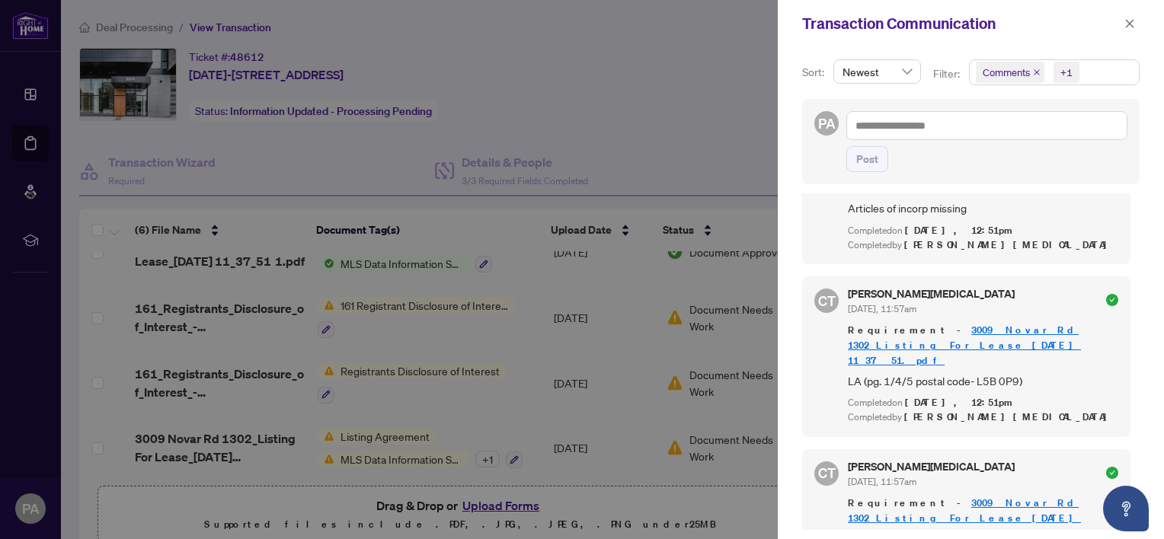
scroll to position [573, 0]
click at [1129, 24] on icon "close" at bounding box center [1130, 23] width 8 height 8
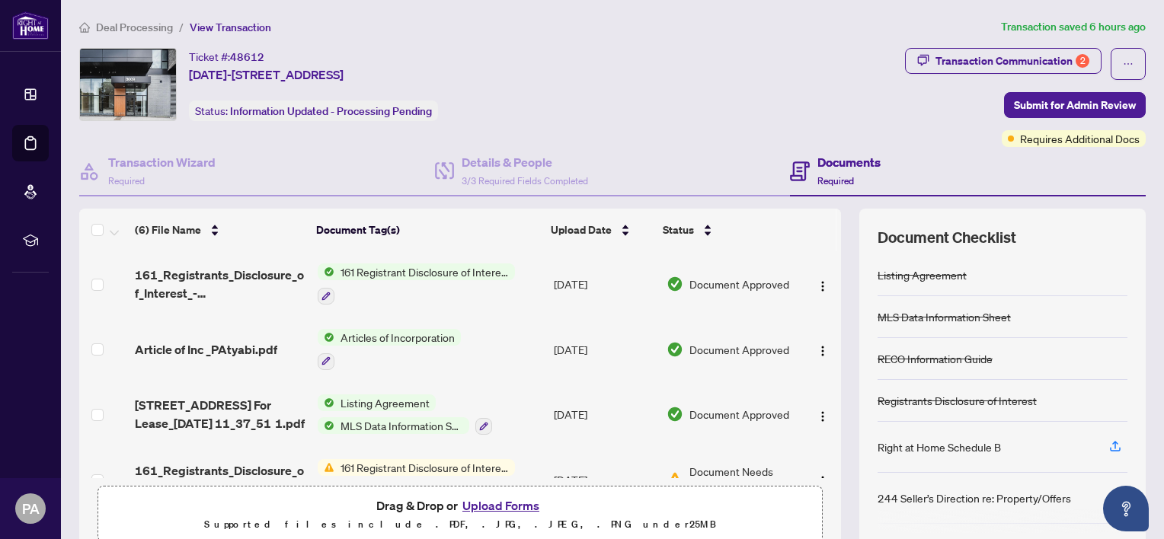
click at [27, 90] on icon at bounding box center [30, 94] width 15 height 15
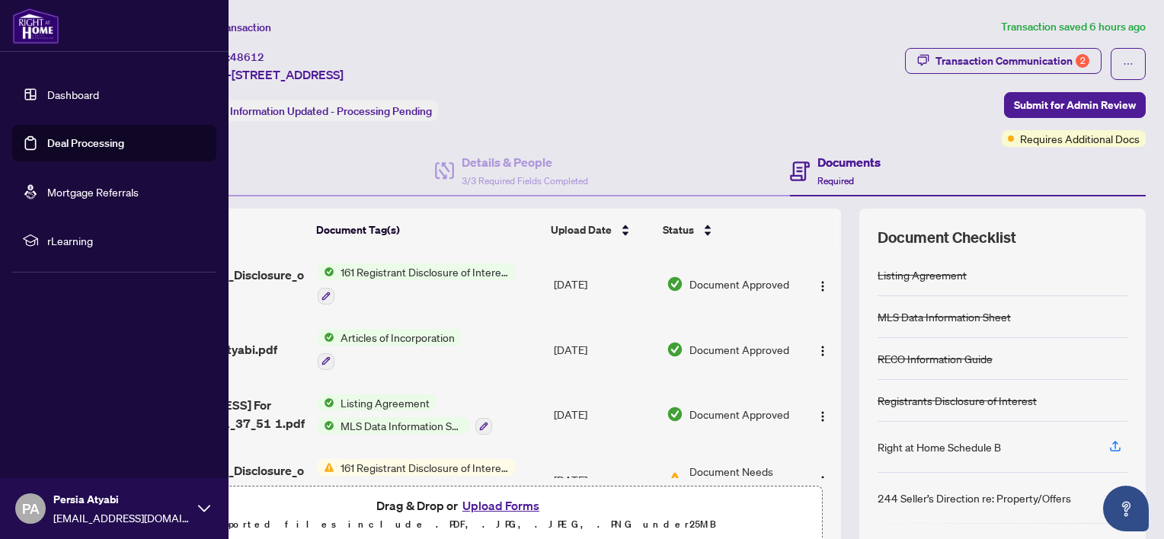
click at [90, 94] on link "Dashboard" at bounding box center [73, 95] width 52 height 14
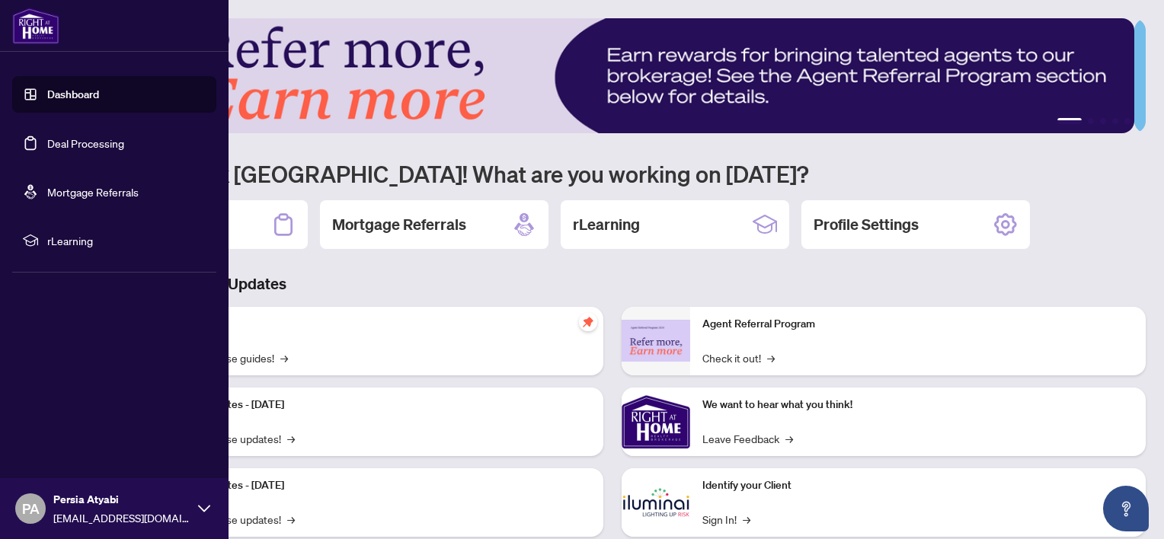
click at [501, 147] on div "1 2 3 4 5 Welcome back Persia! What are you working on today? Deal Processing M…" at bounding box center [612, 329] width 1067 height 623
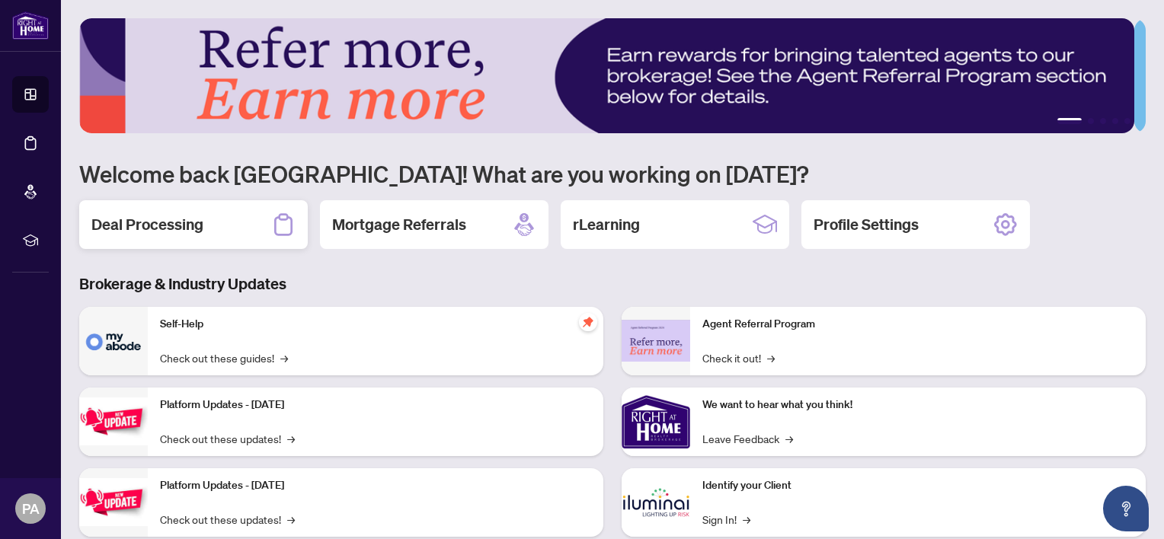
click at [152, 229] on h2 "Deal Processing" at bounding box center [147, 224] width 112 height 21
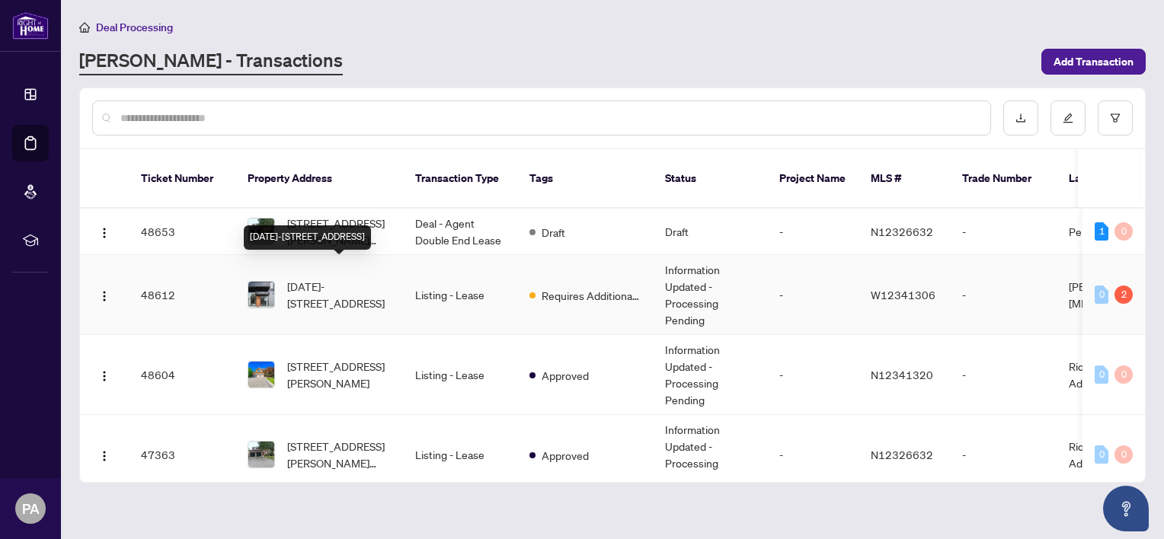
click at [332, 278] on span "[DATE]-[STREET_ADDRESS]" at bounding box center [339, 295] width 104 height 34
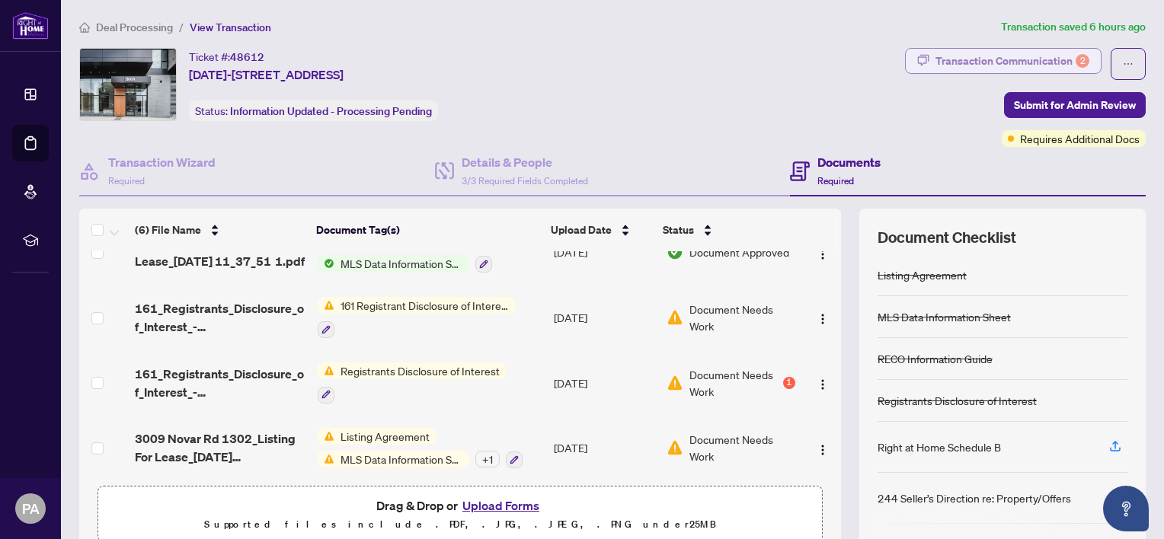
click at [962, 58] on div "Transaction Communication 2" at bounding box center [1013, 61] width 154 height 24
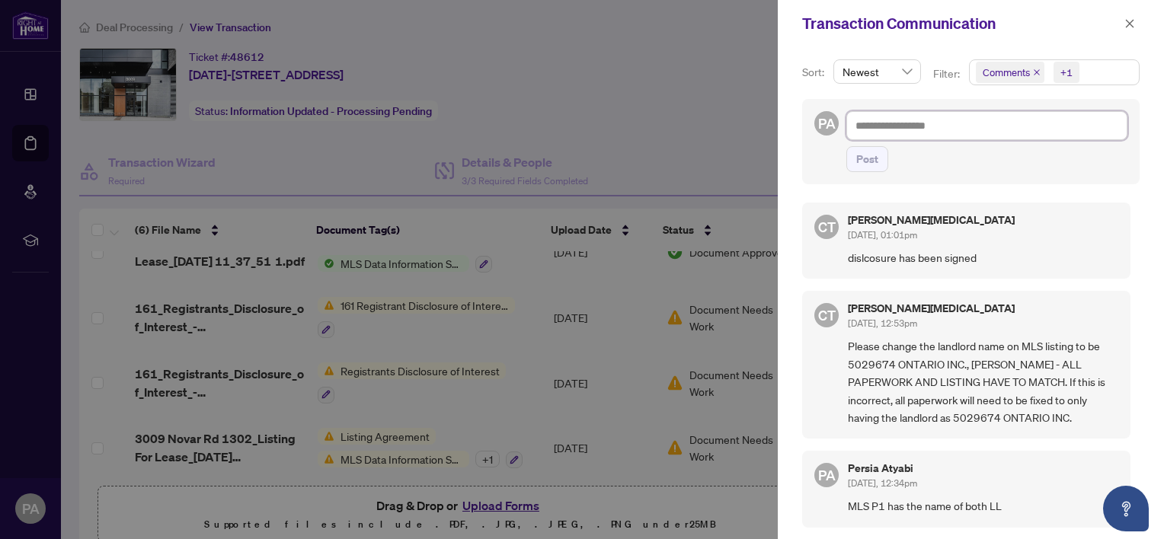
click at [865, 122] on textarea at bounding box center [987, 125] width 281 height 29
type textarea "*"
type textarea "**"
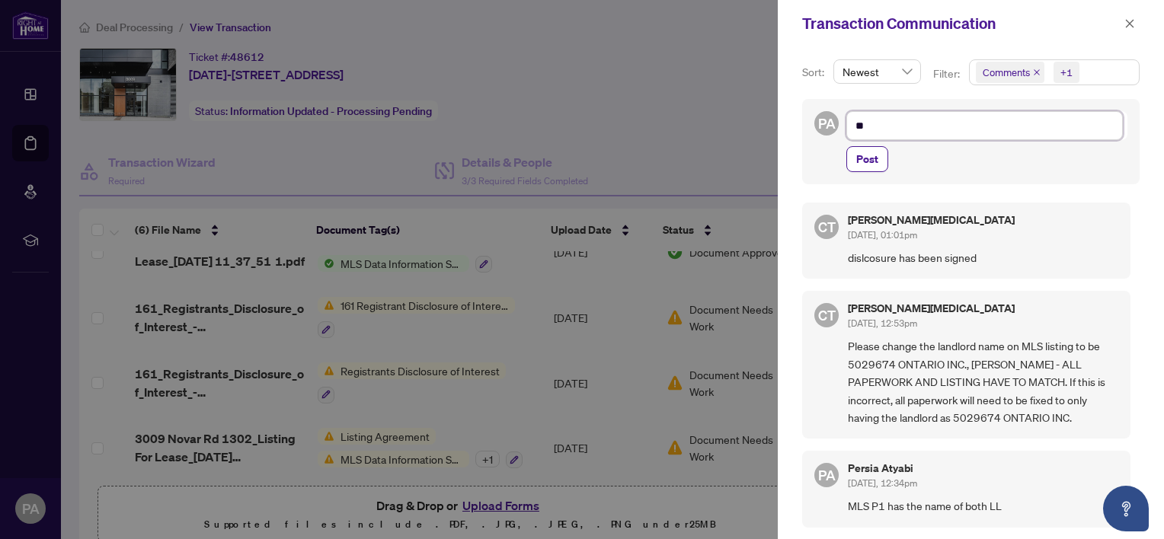
type textarea "***"
type textarea "****"
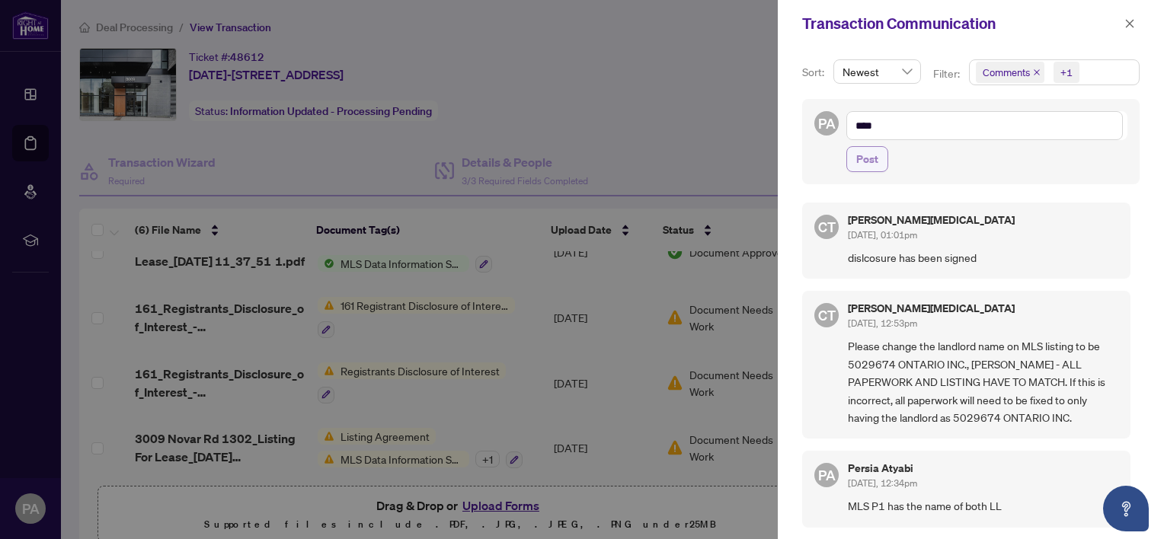
click at [874, 158] on span "Post" at bounding box center [867, 159] width 22 height 24
type textarea "**********"
